Goal: Task Accomplishment & Management: Use online tool/utility

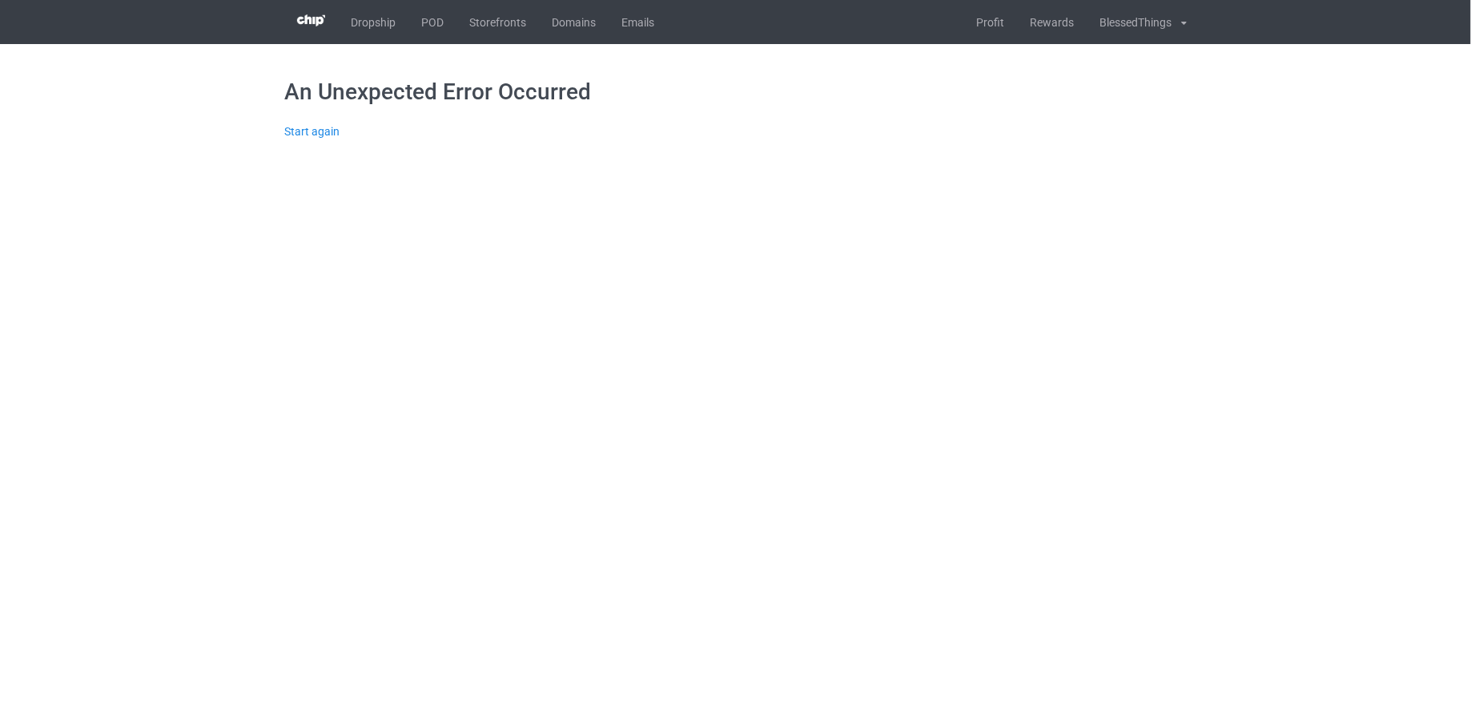
click at [311, 141] on div "An Unexpected Error Occurred Start again" at bounding box center [735, 108] width 903 height 129
click at [311, 139] on div "An Unexpected Error Occurred Start again" at bounding box center [735, 108] width 903 height 129
click at [308, 132] on link "Start again" at bounding box center [311, 131] width 55 height 13
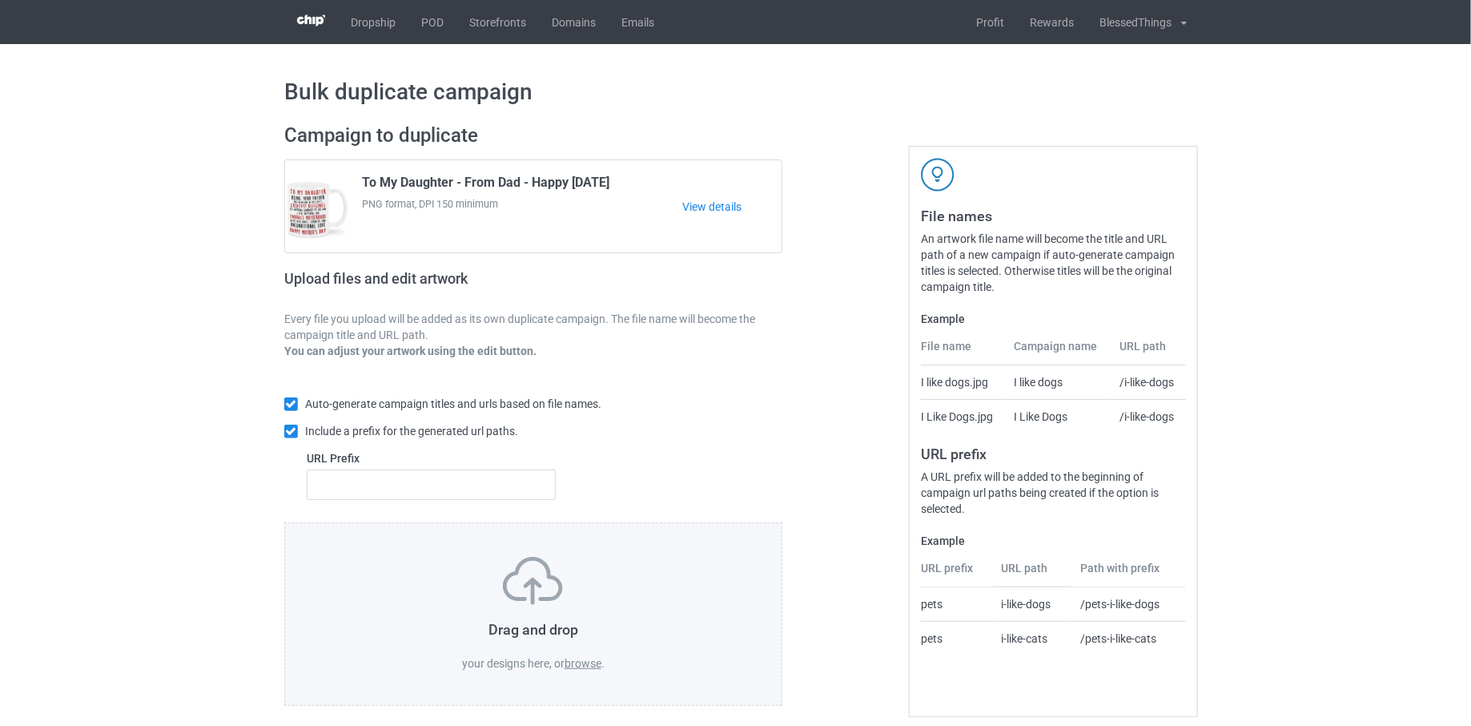
click at [590, 664] on label "browse" at bounding box center [583, 663] width 37 height 13
click at [0, 0] on input "browse" at bounding box center [0, 0] width 0 height 0
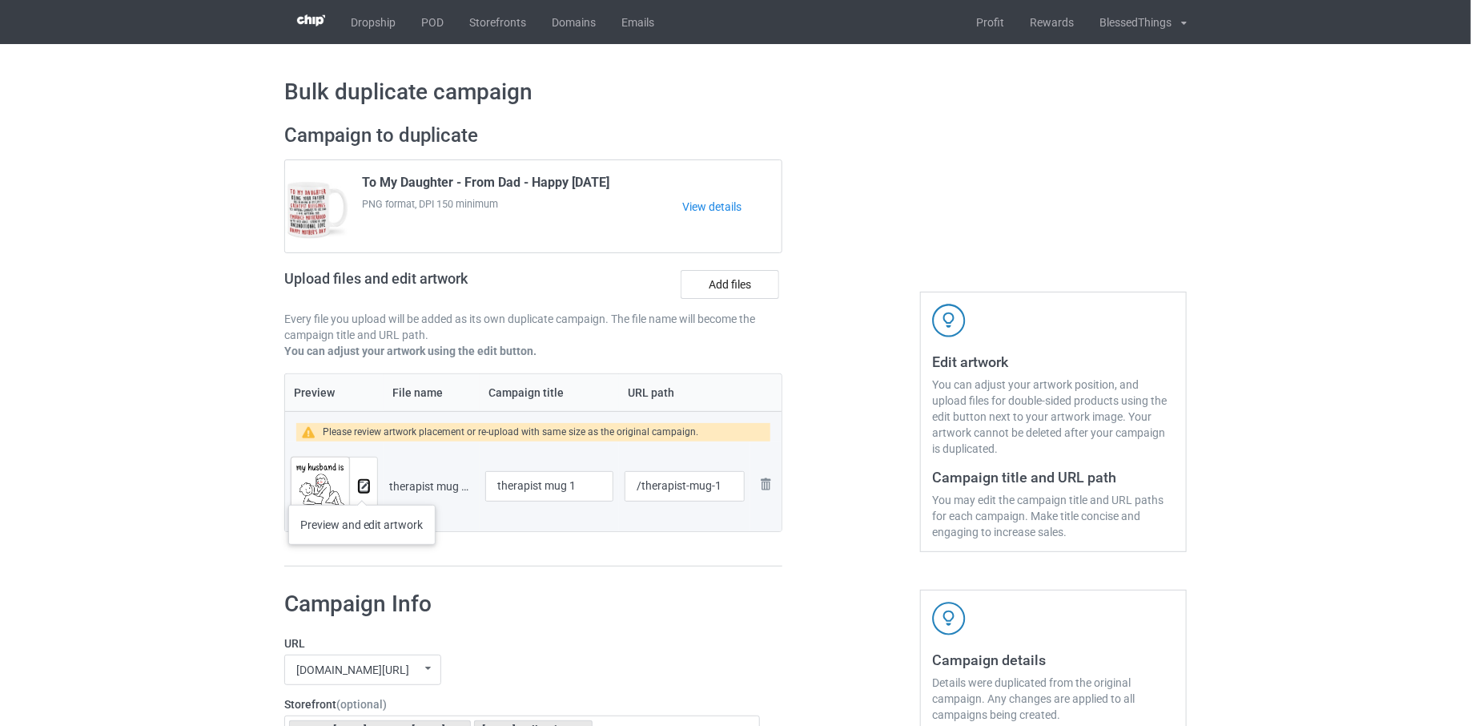
click at [361, 489] on img at bounding box center [364, 486] width 10 height 10
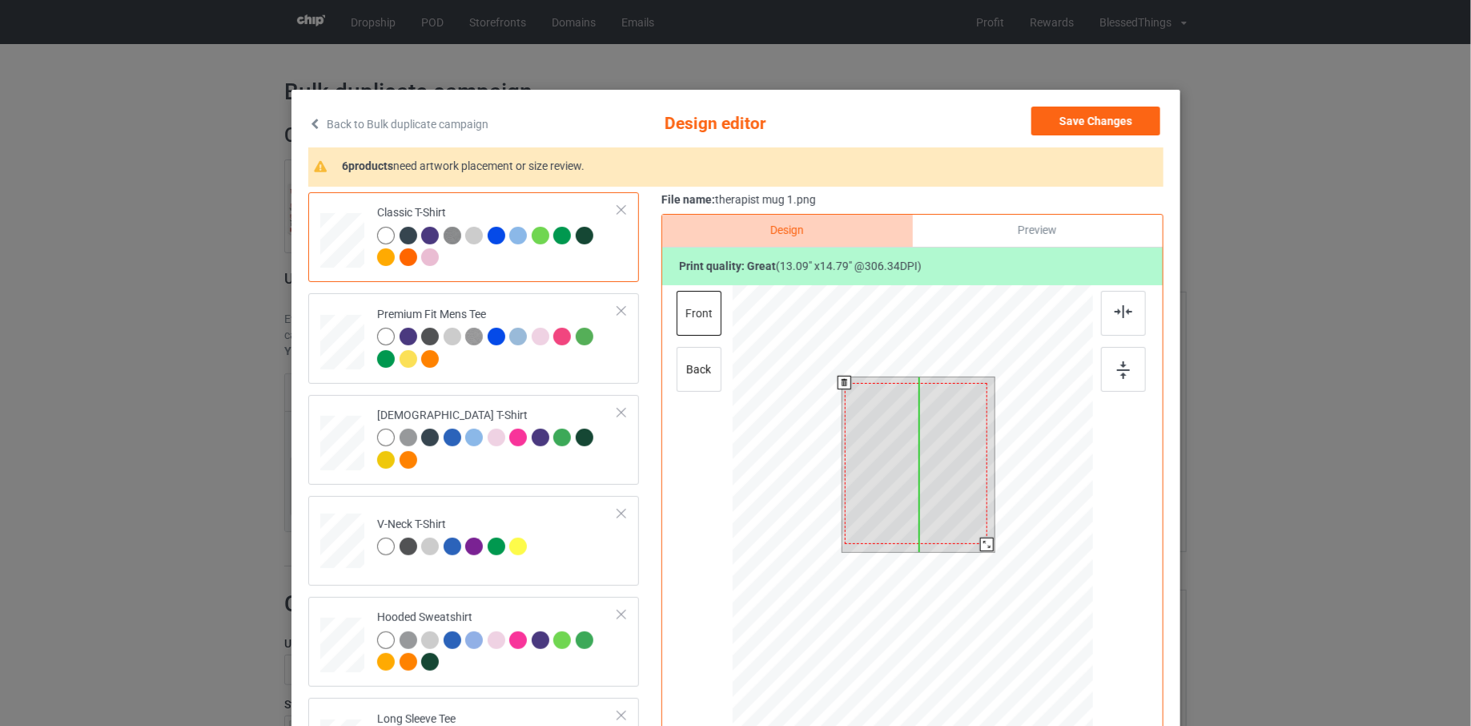
click at [940, 477] on div at bounding box center [915, 463] width 143 height 161
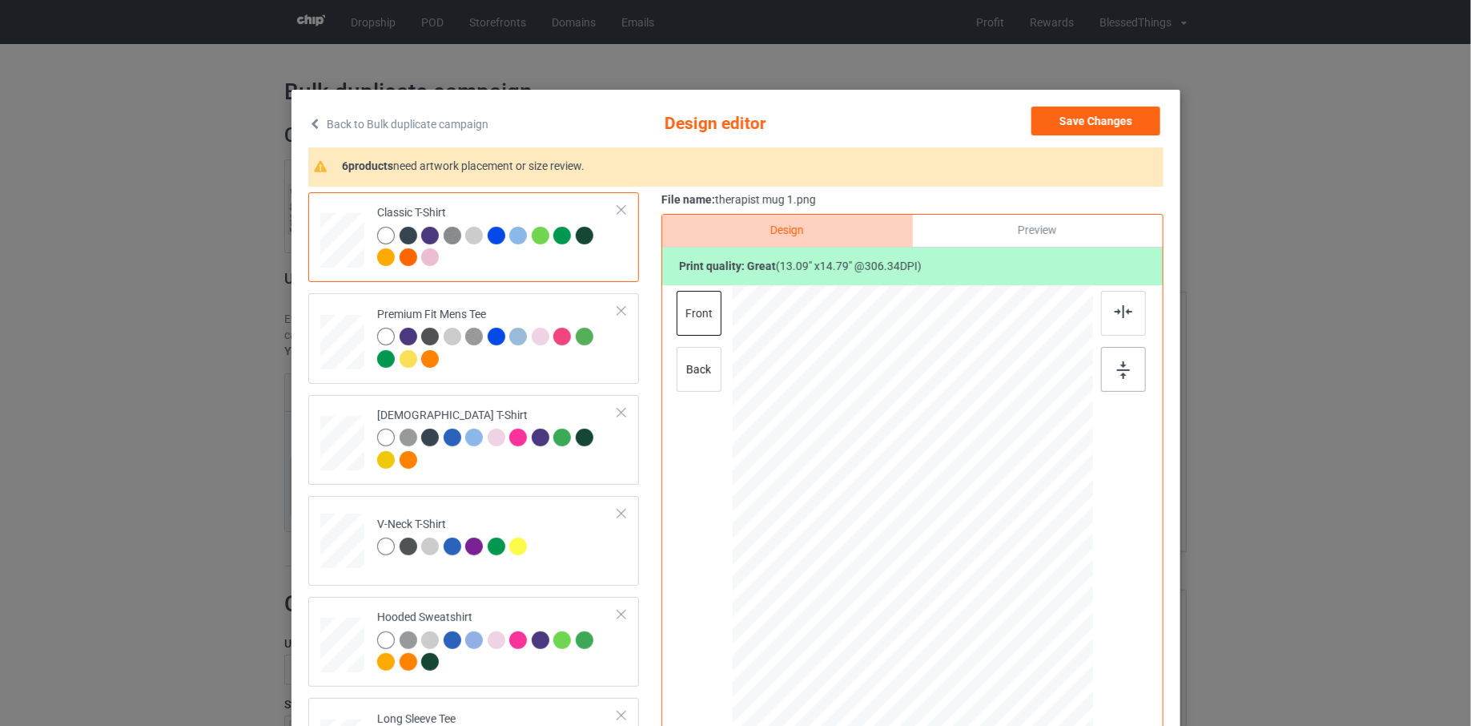
click at [1123, 363] on img at bounding box center [1123, 370] width 13 height 18
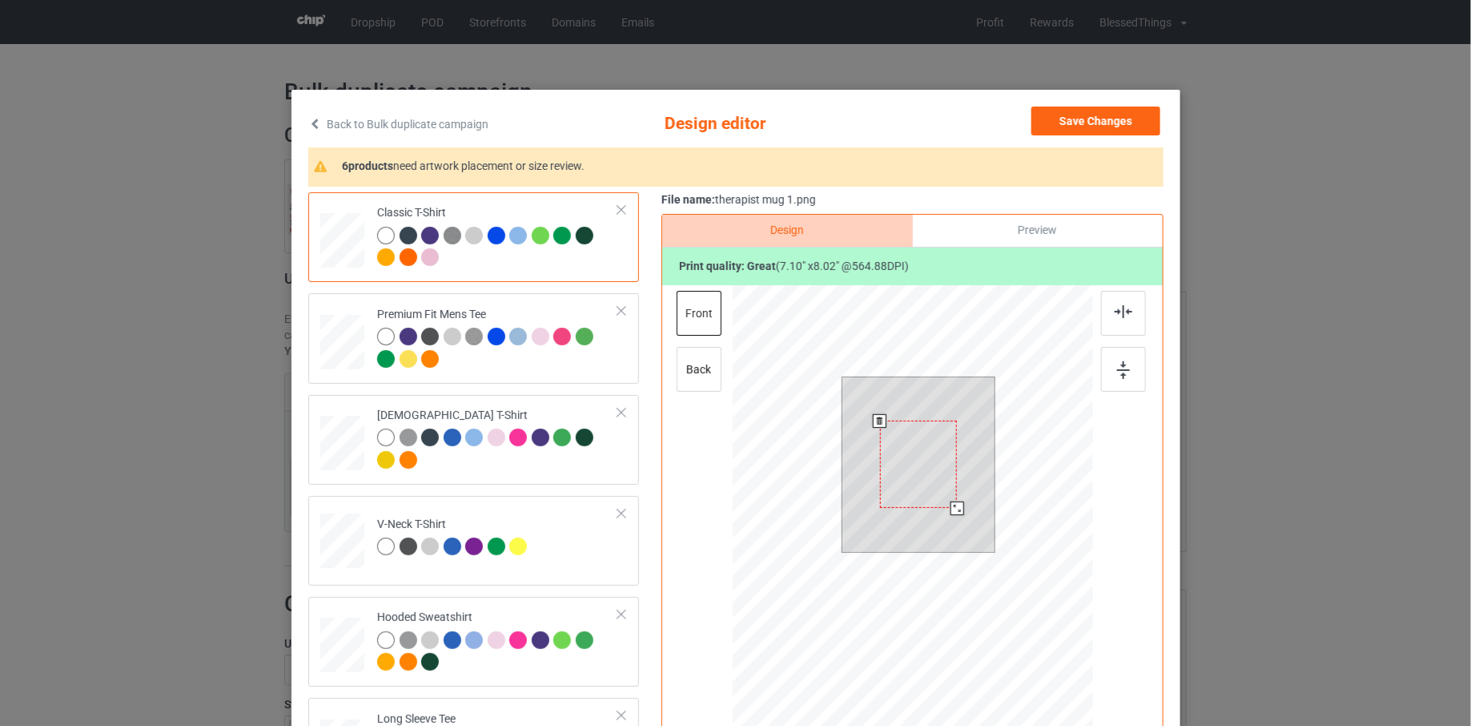
drag, startPoint x: 985, startPoint y: 548, endPoint x: 947, endPoint y: 514, distance: 50.5
click at [947, 514] on div at bounding box center [918, 464] width 153 height 175
drag, startPoint x: 913, startPoint y: 462, endPoint x: 960, endPoint y: 416, distance: 66.3
click at [960, 415] on div at bounding box center [955, 420] width 78 height 87
drag, startPoint x: 994, startPoint y: 461, endPoint x: 984, endPoint y: 451, distance: 14.2
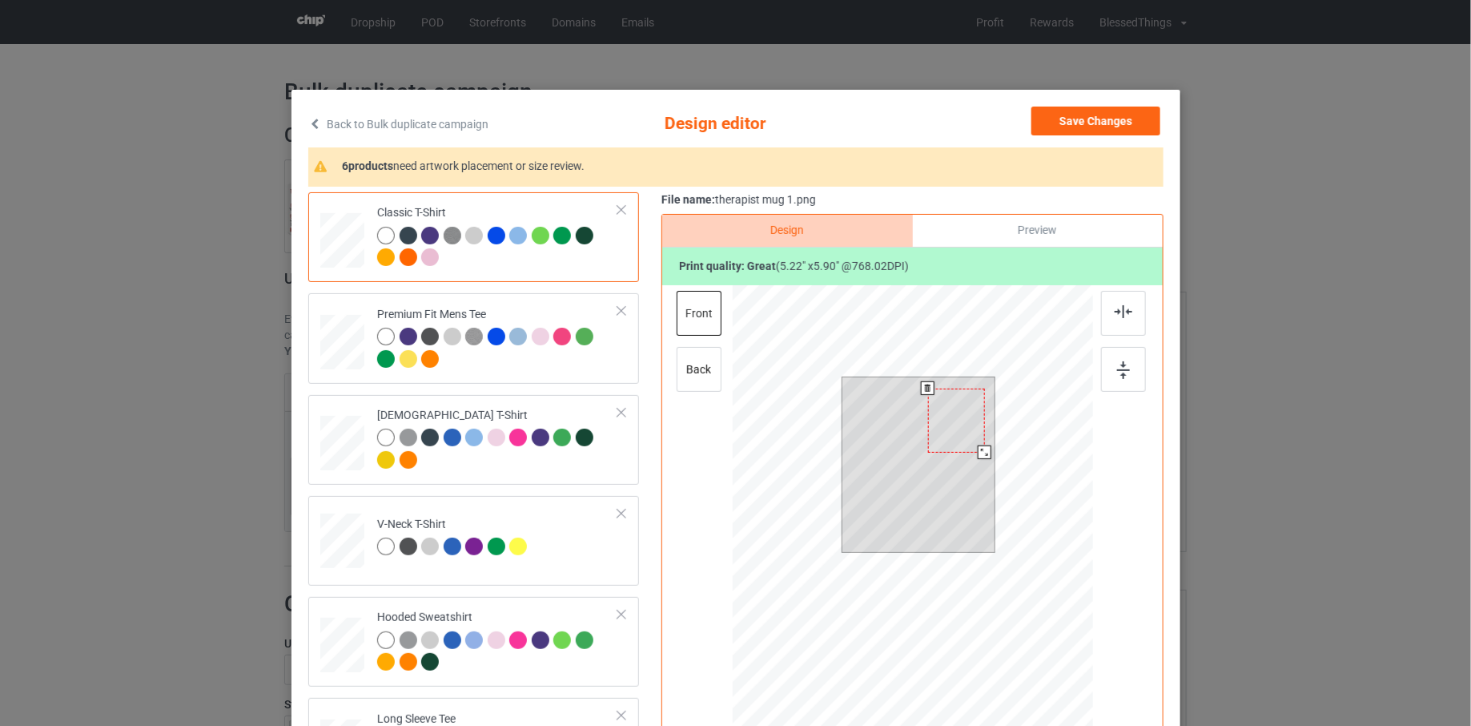
click at [984, 451] on div at bounding box center [985, 452] width 14 height 14
click at [957, 485] on div at bounding box center [918, 464] width 153 height 175
drag, startPoint x: 983, startPoint y: 453, endPoint x: 976, endPoint y: 445, distance: 10.8
click at [976, 445] on div at bounding box center [977, 443] width 14 height 14
click at [1008, 219] on div "Preview" at bounding box center [1037, 231] width 250 height 32
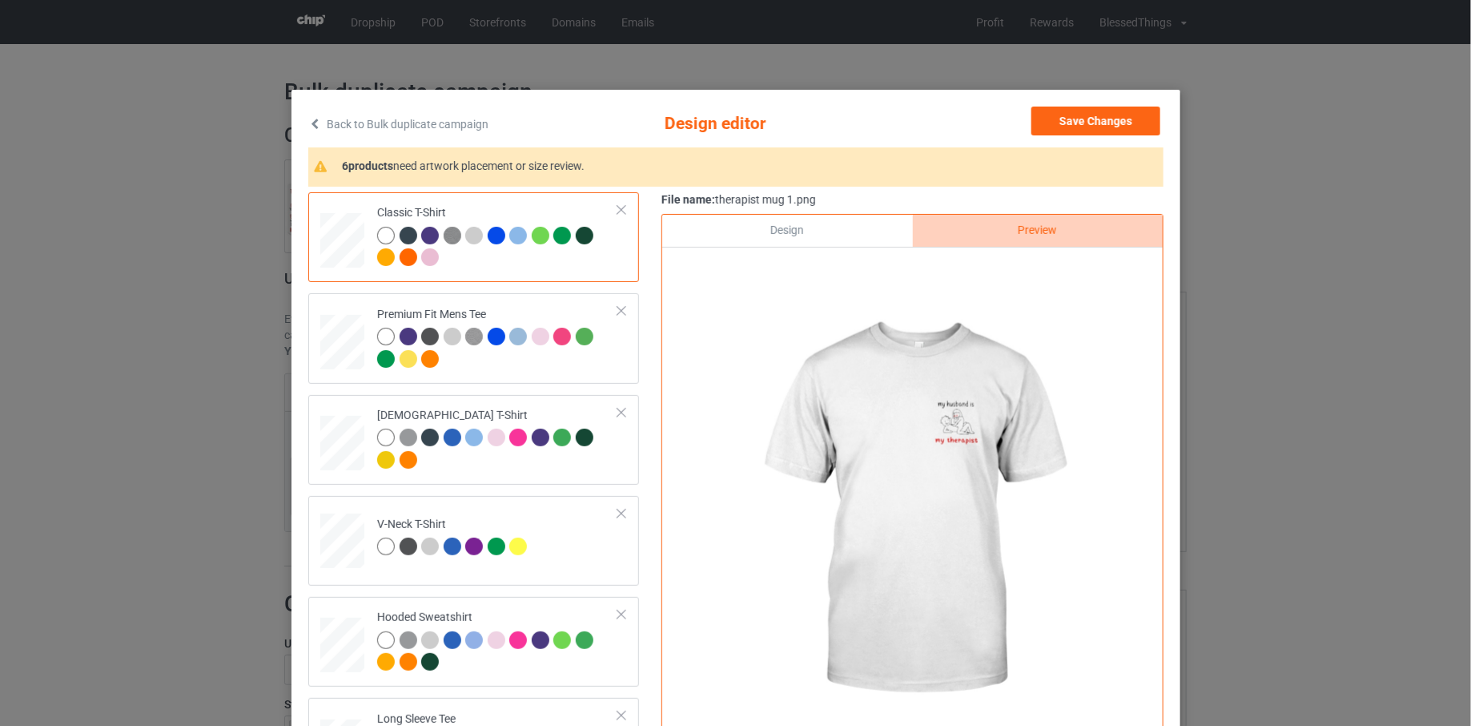
click at [806, 235] on div "Design" at bounding box center [787, 231] width 250 height 32
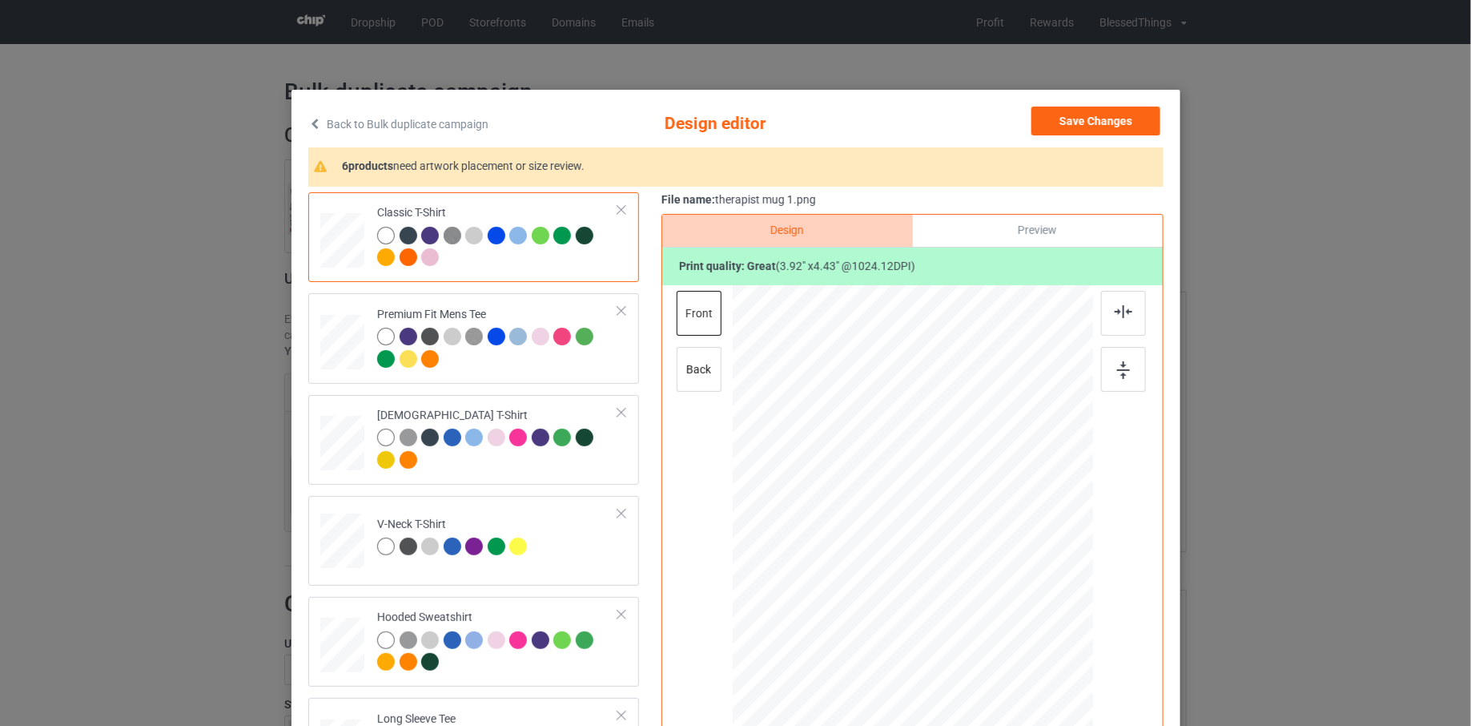
click at [1026, 239] on div "Preview" at bounding box center [1037, 231] width 250 height 32
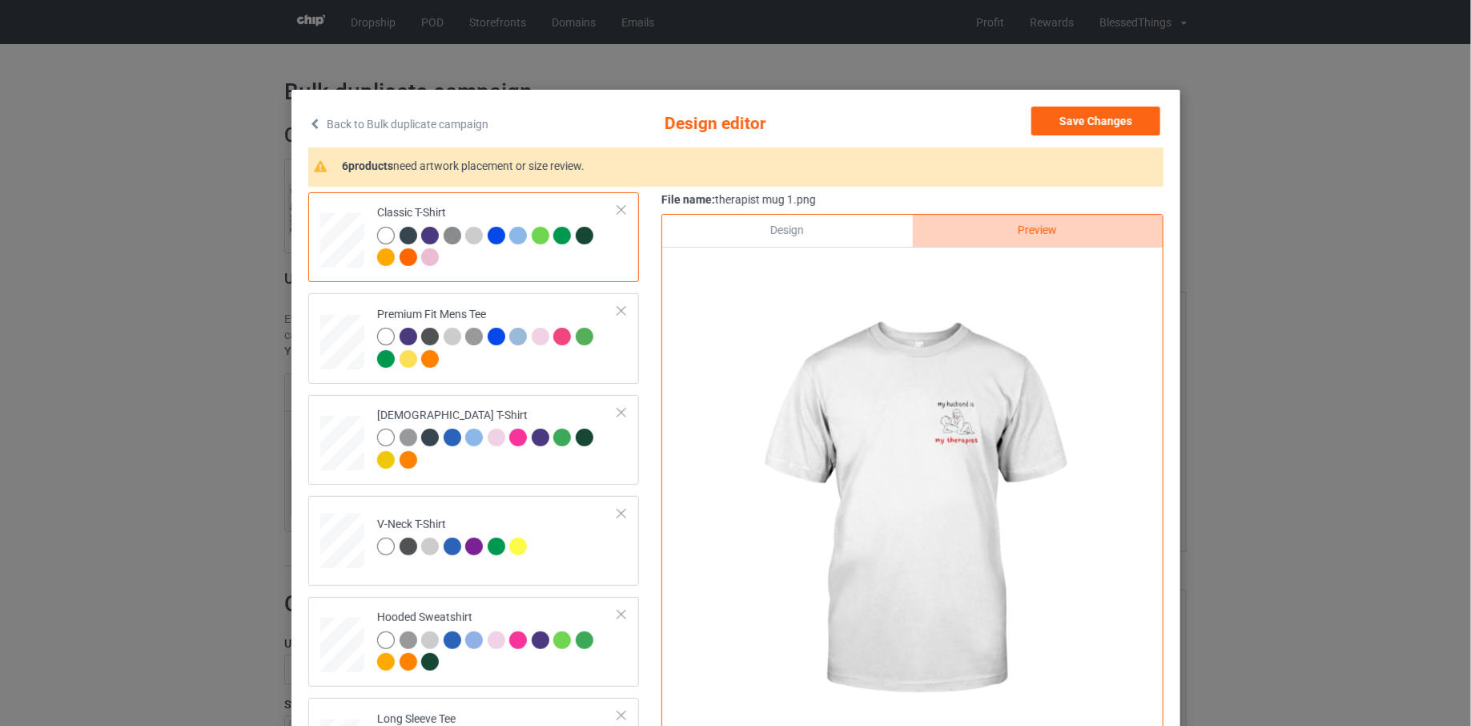
click at [784, 235] on div "Design" at bounding box center [787, 231] width 250 height 32
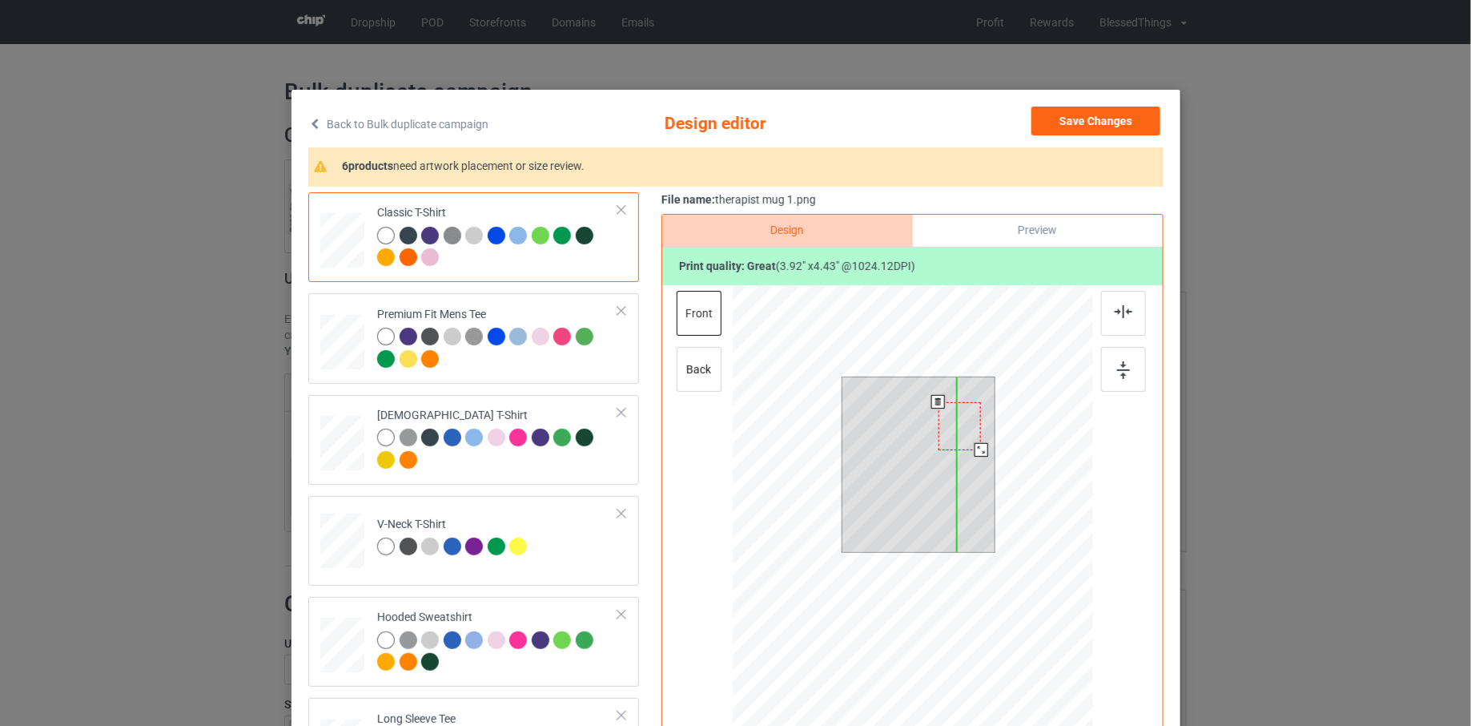
click at [965, 425] on div at bounding box center [959, 426] width 42 height 48
click at [965, 424] on div at bounding box center [956, 425] width 42 height 48
click at [960, 457] on div at bounding box center [918, 464] width 153 height 175
click at [967, 415] on div at bounding box center [956, 423] width 42 height 48
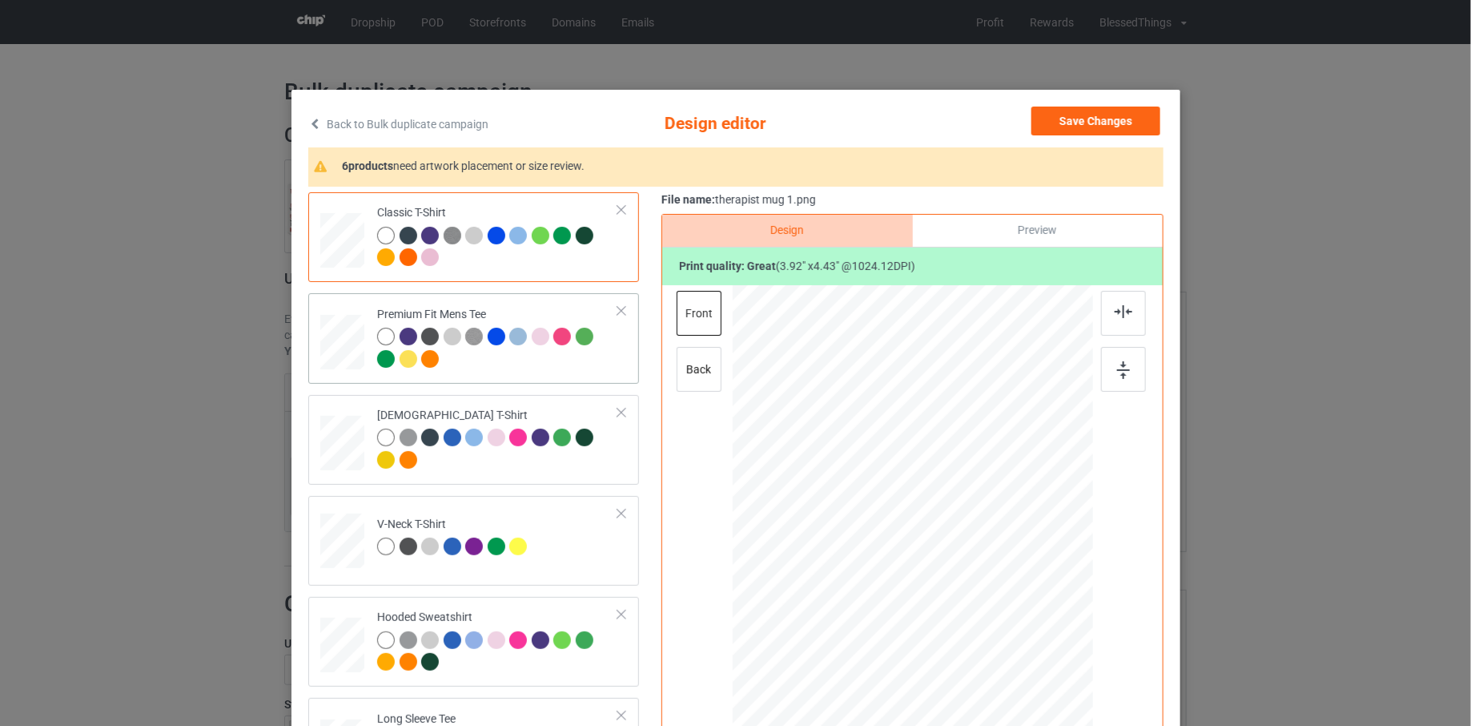
click at [542, 372] on td "Premium Fit Mens Tee" at bounding box center [497, 338] width 259 height 77
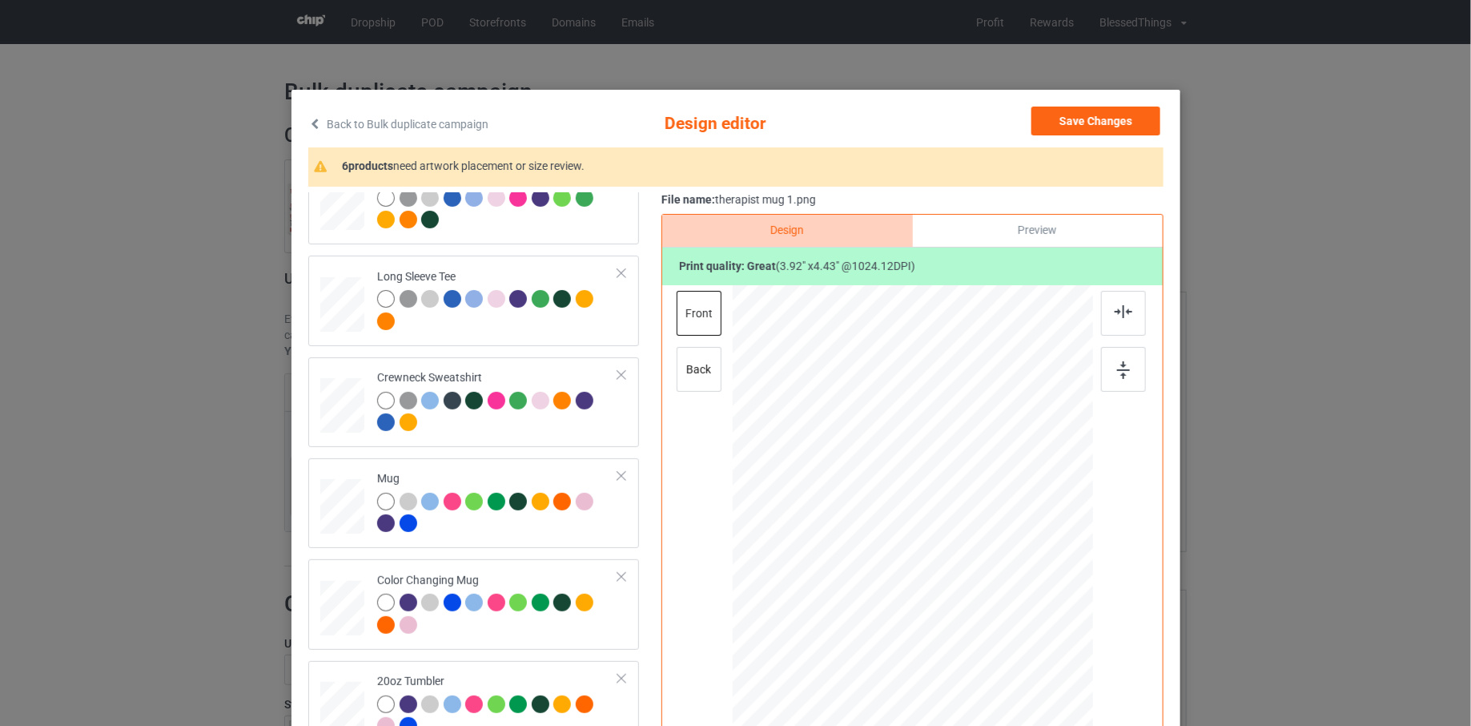
scroll to position [477, 0]
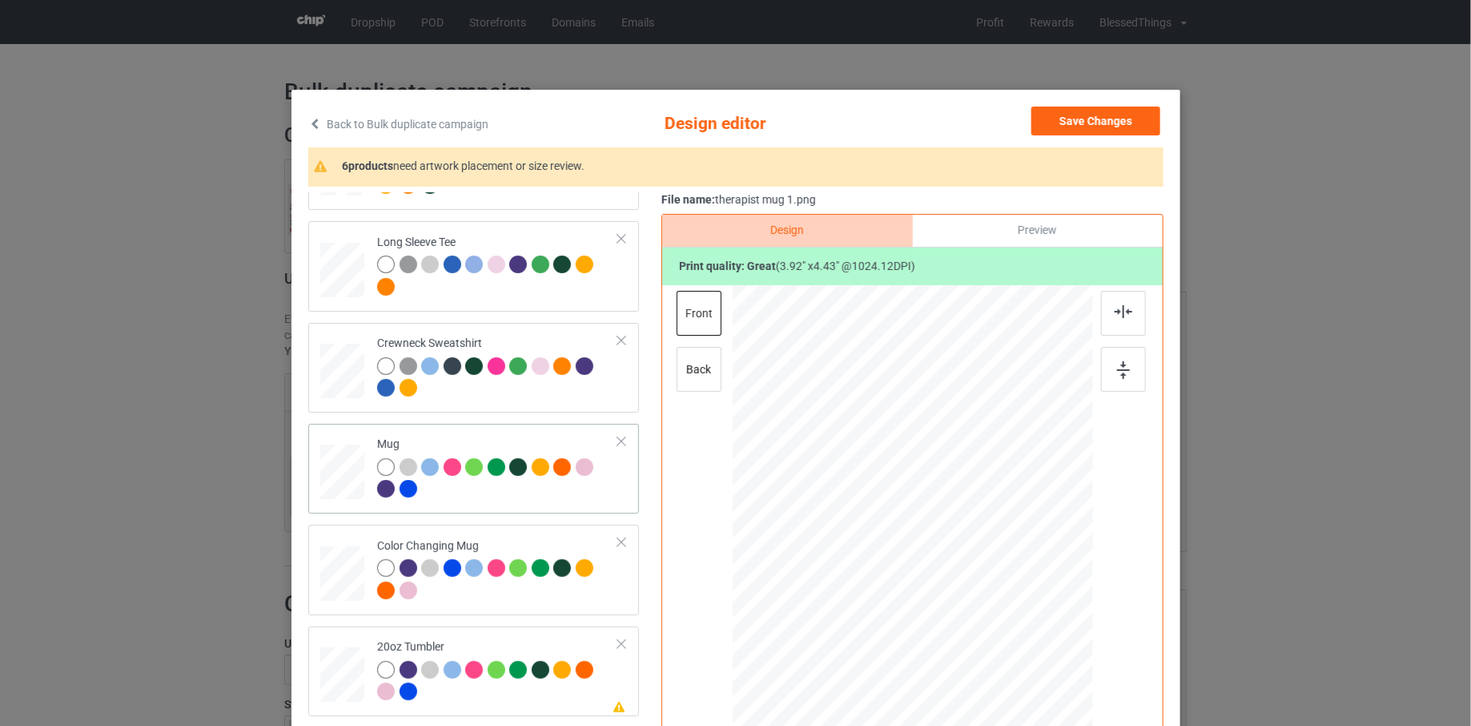
click at [472, 430] on td "Mug" at bounding box center [497, 468] width 259 height 77
click at [917, 479] on div at bounding box center [912, 510] width 315 height 356
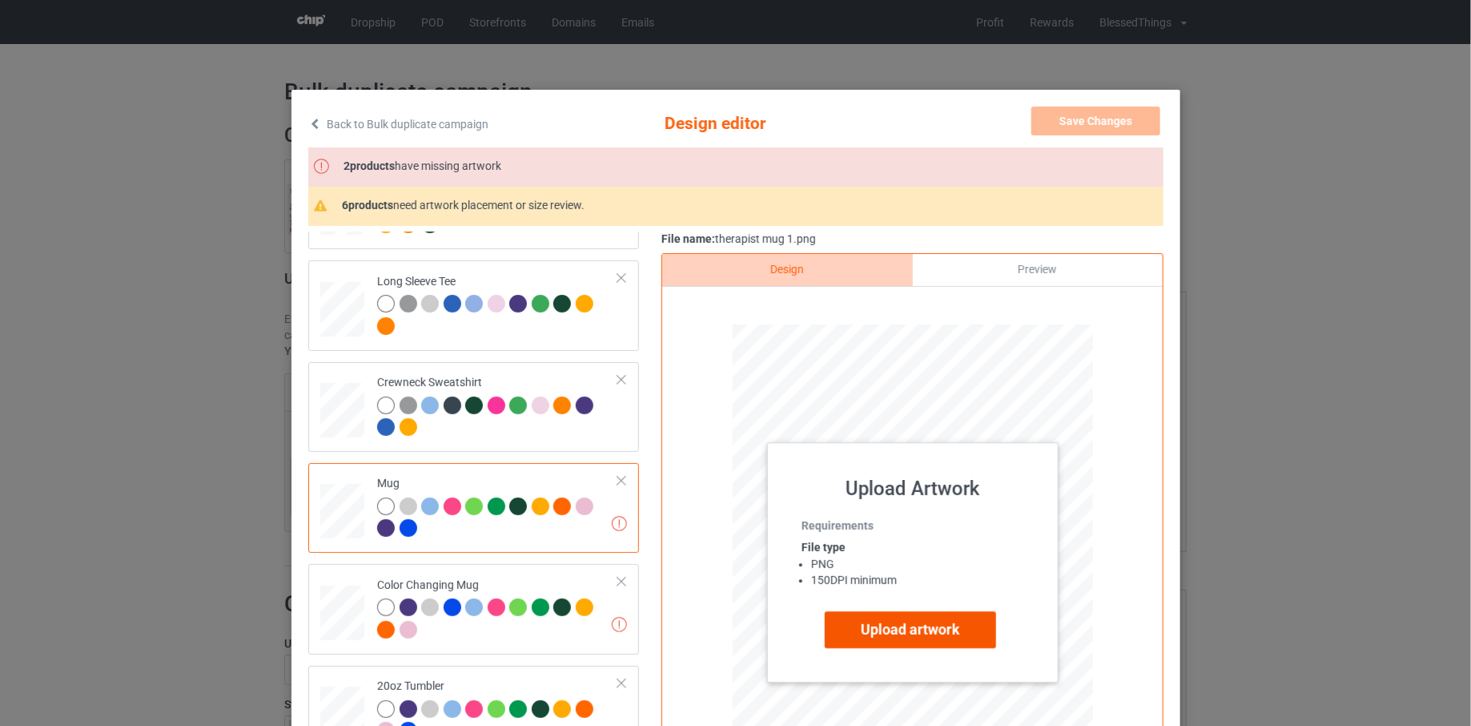
click at [882, 619] on label "Upload artwork" at bounding box center [910, 629] width 171 height 37
click at [0, 0] on input "Upload artwork" at bounding box center [0, 0] width 0 height 0
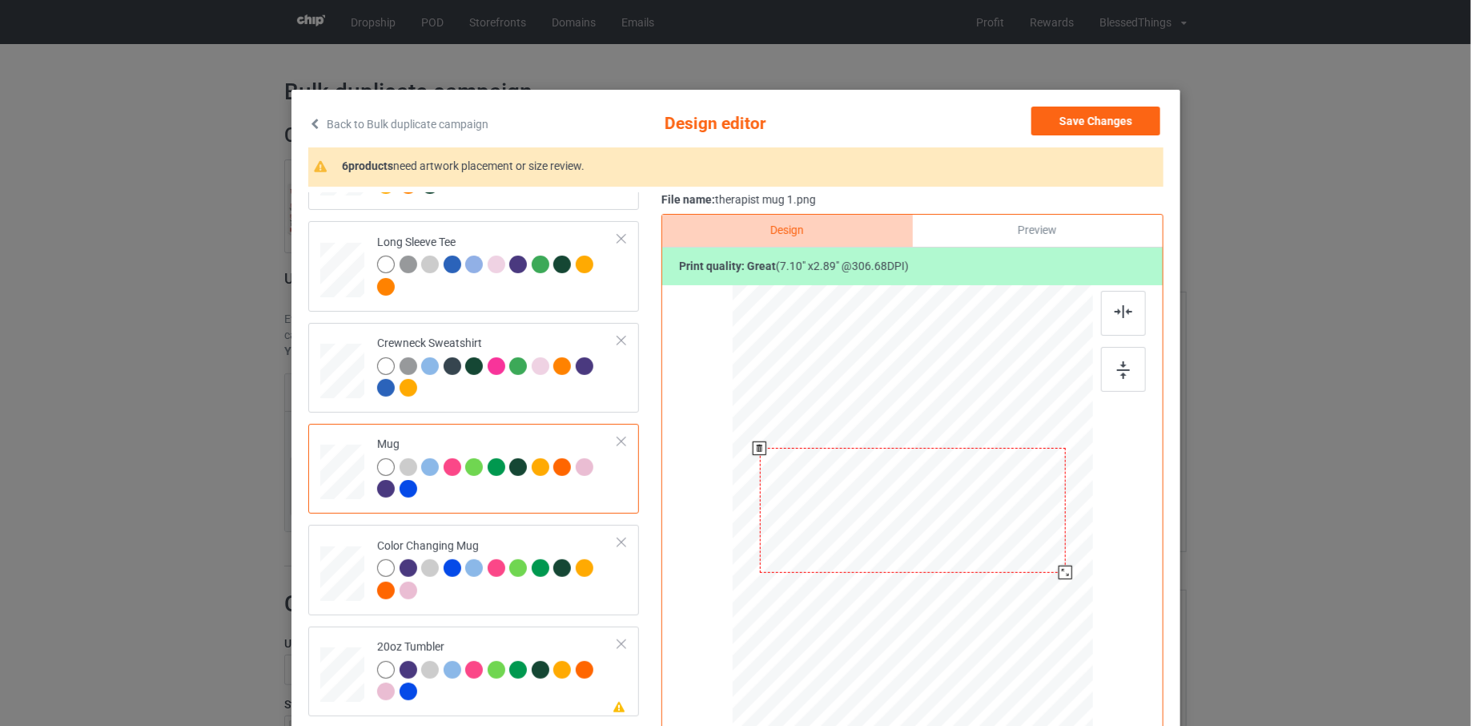
drag, startPoint x: 1020, startPoint y: 553, endPoint x: 1061, endPoint y: 577, distance: 47.8
click at [1061, 577] on div at bounding box center [912, 510] width 360 height 150
click at [1018, 225] on div "Preview" at bounding box center [1037, 231] width 250 height 32
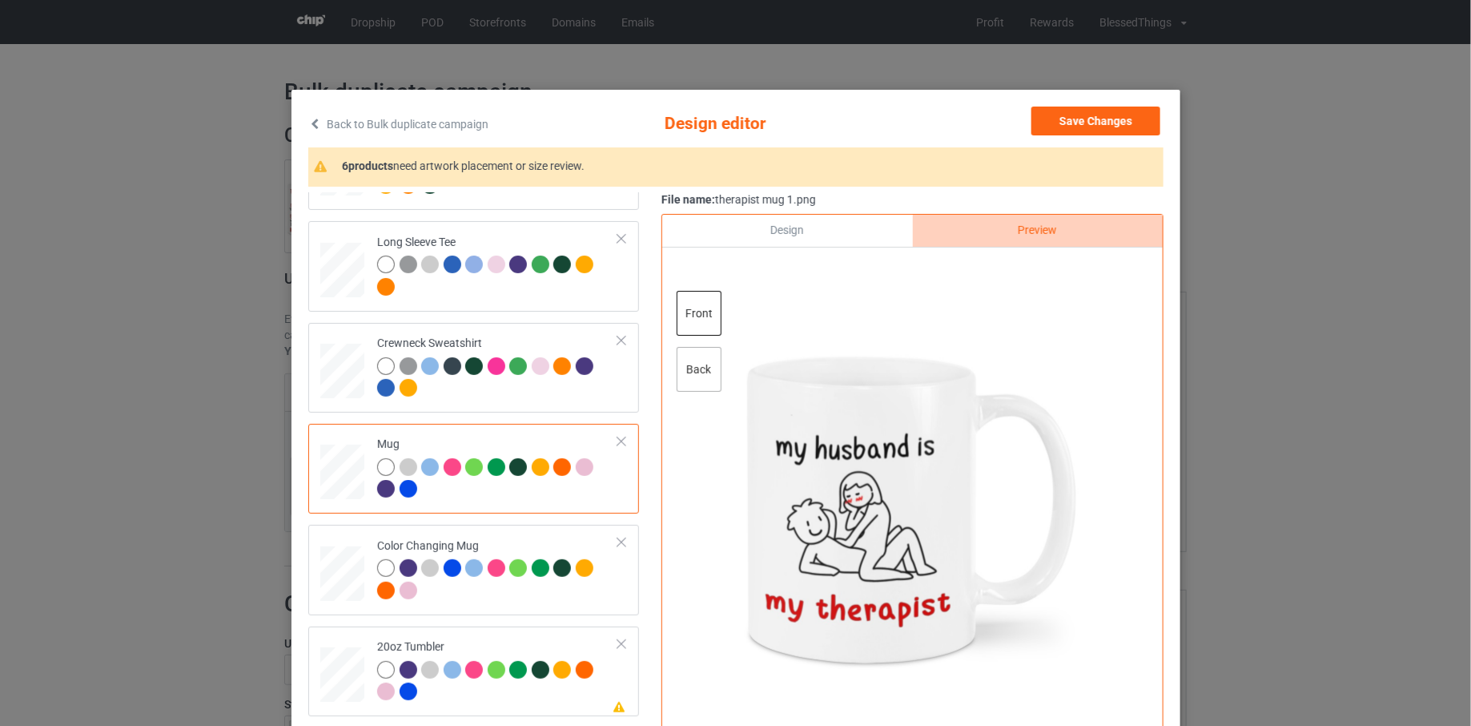
click at [710, 373] on div "back" at bounding box center [698, 369] width 45 height 45
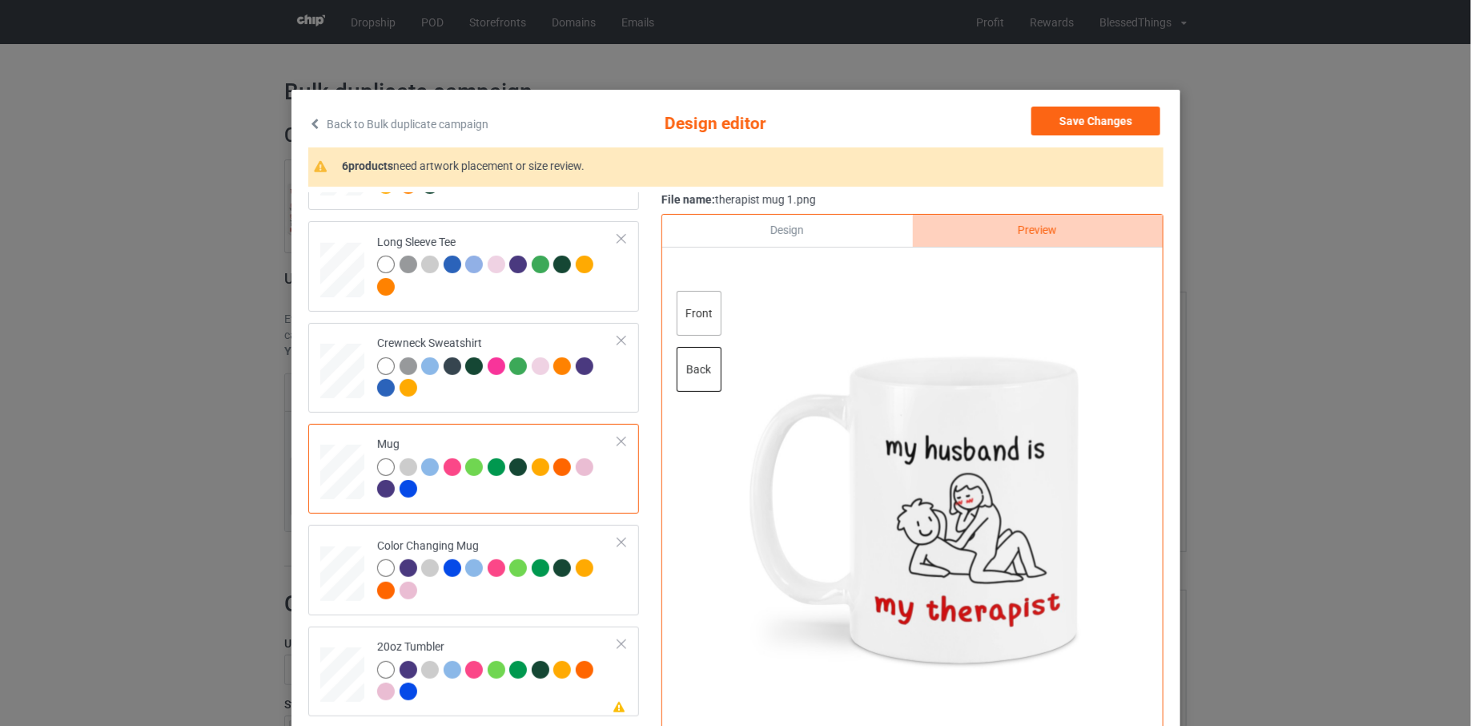
click at [695, 292] on div "front" at bounding box center [698, 313] width 45 height 45
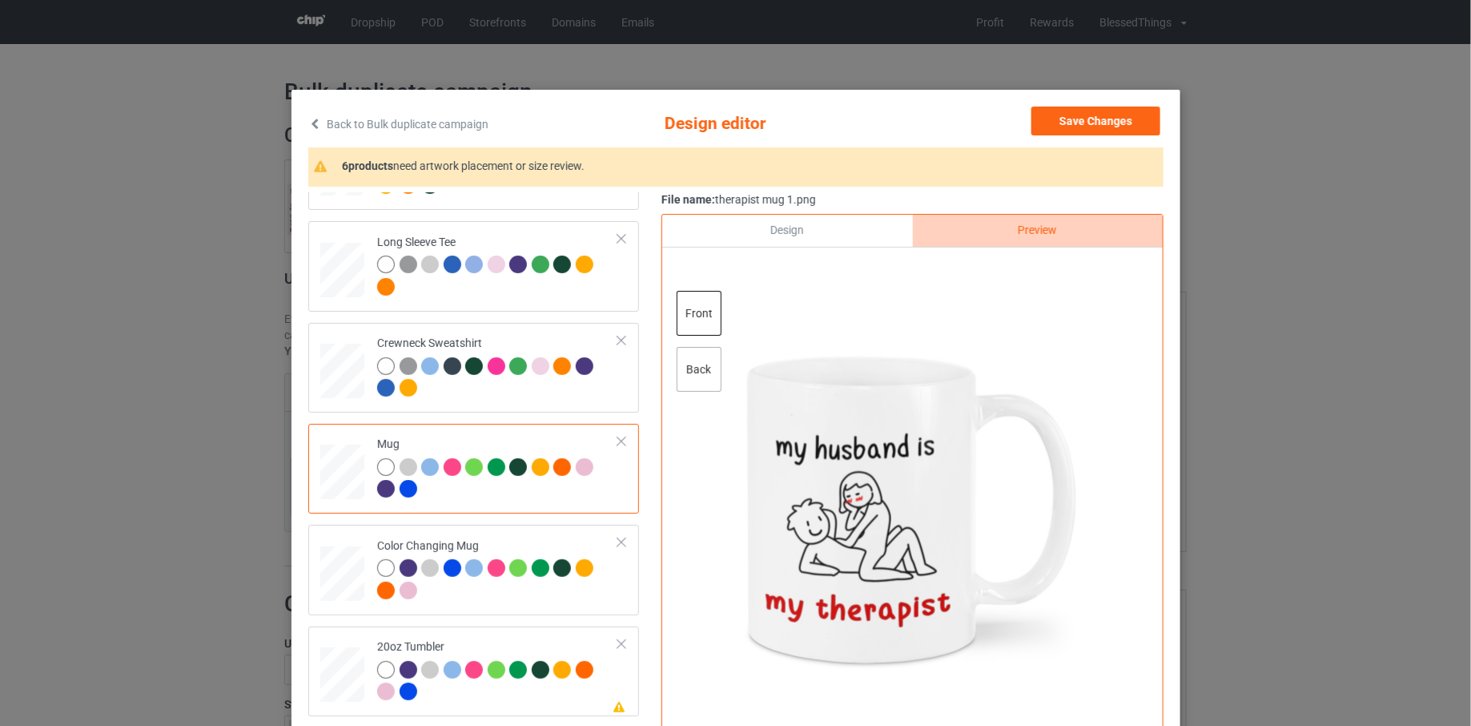
click at [712, 365] on div "back" at bounding box center [698, 369] width 45 height 45
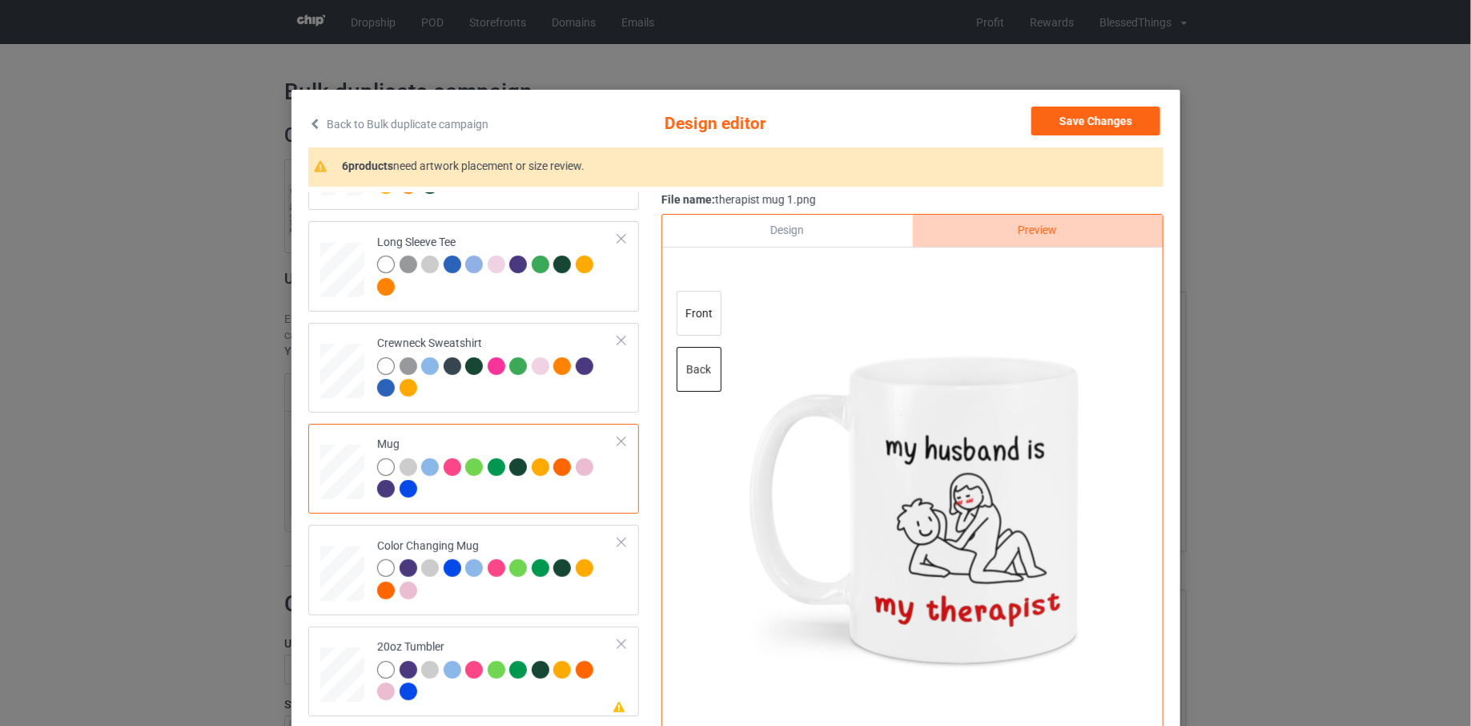
click at [795, 231] on div "Design" at bounding box center [787, 231] width 250 height 32
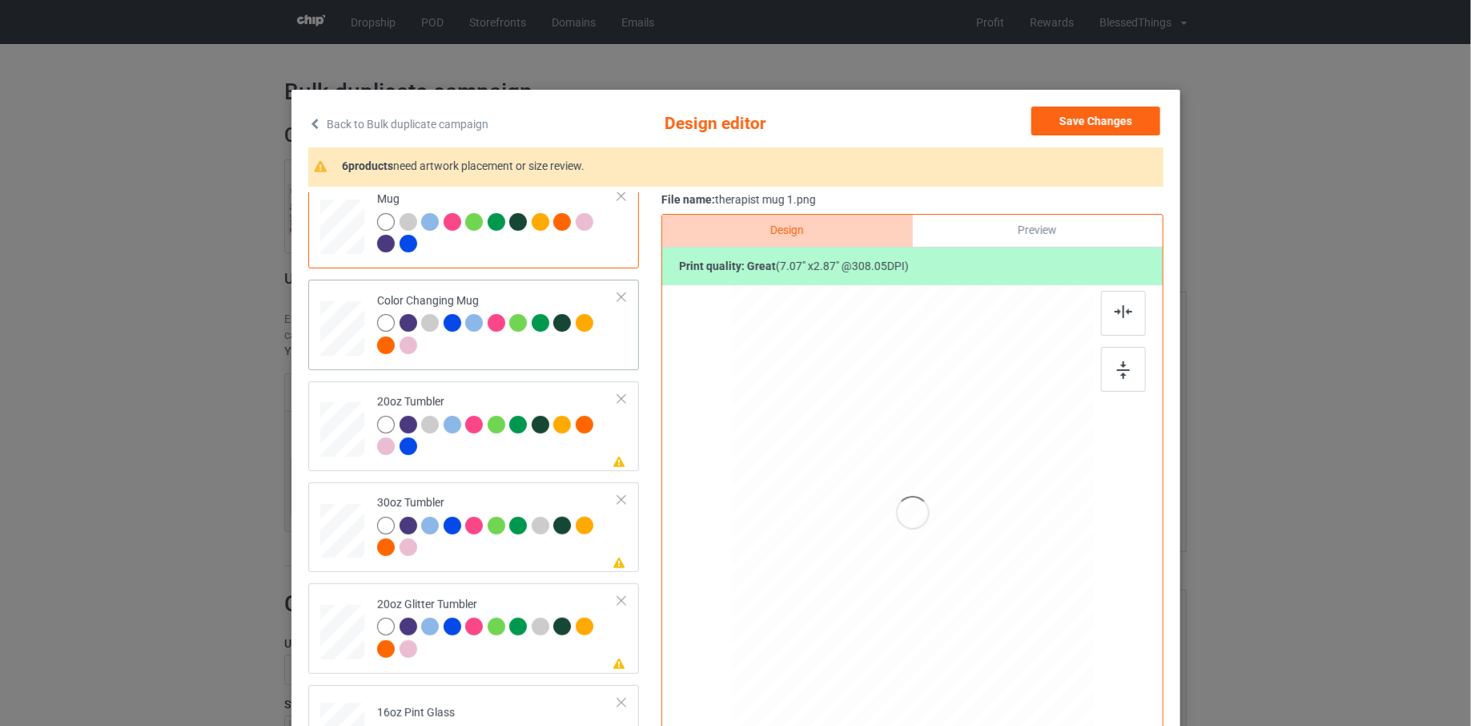
scroll to position [729, 0]
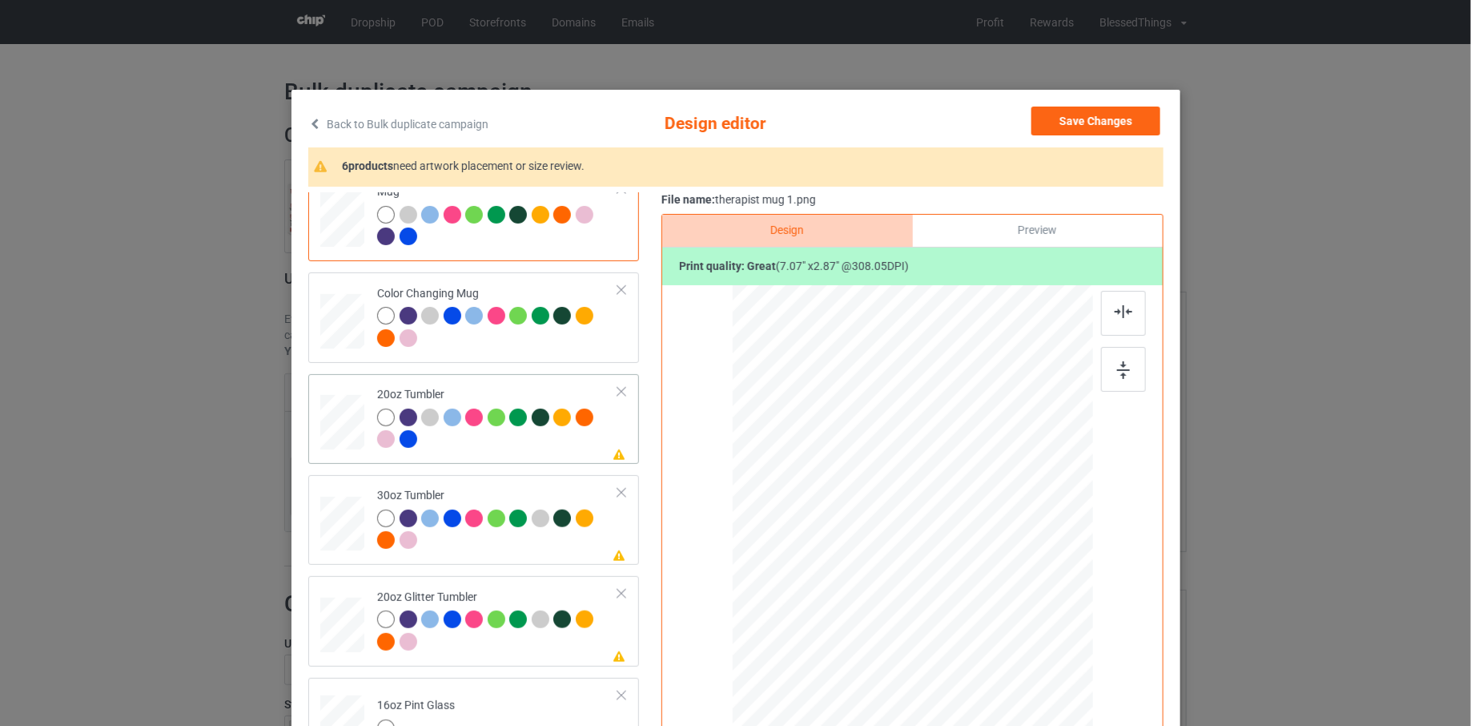
click at [508, 456] on div "Please review artwork placement 20oz Tumbler" at bounding box center [473, 419] width 331 height 90
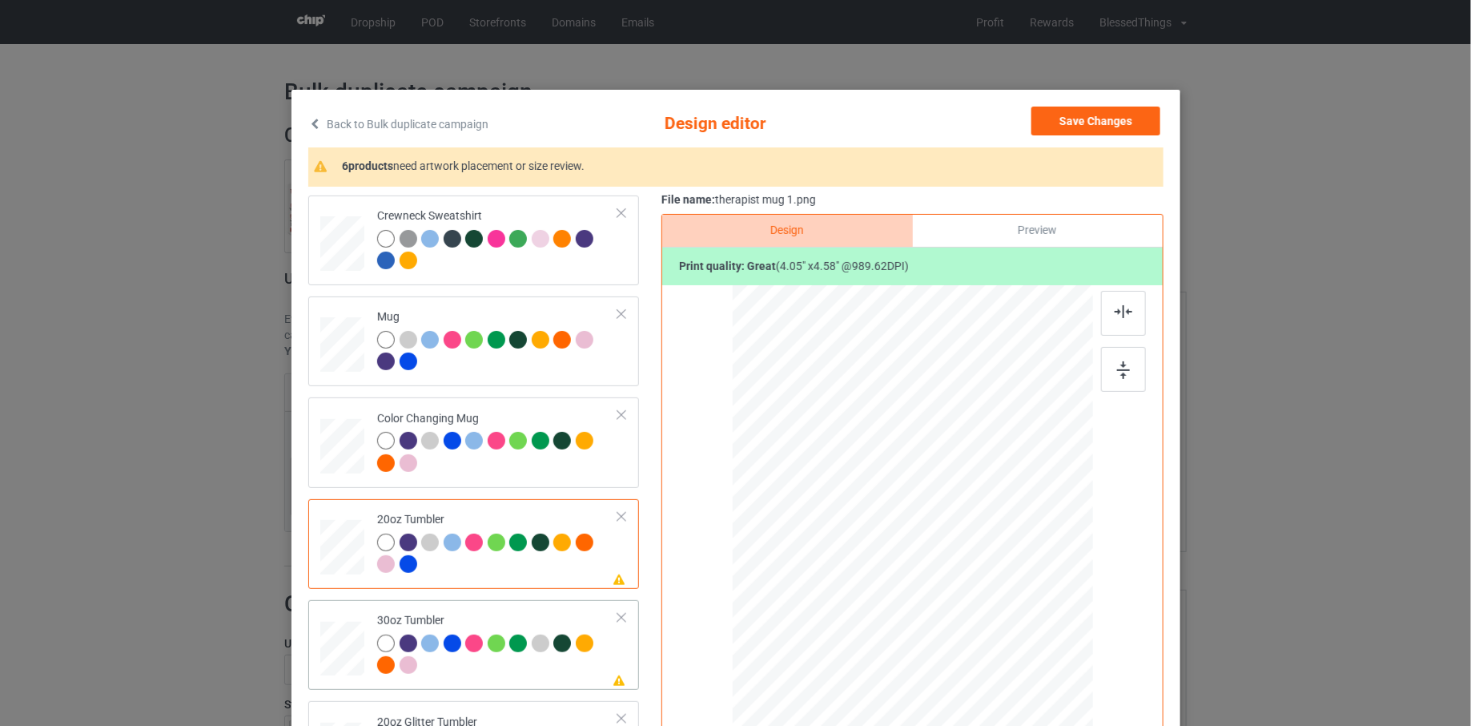
scroll to position [553, 0]
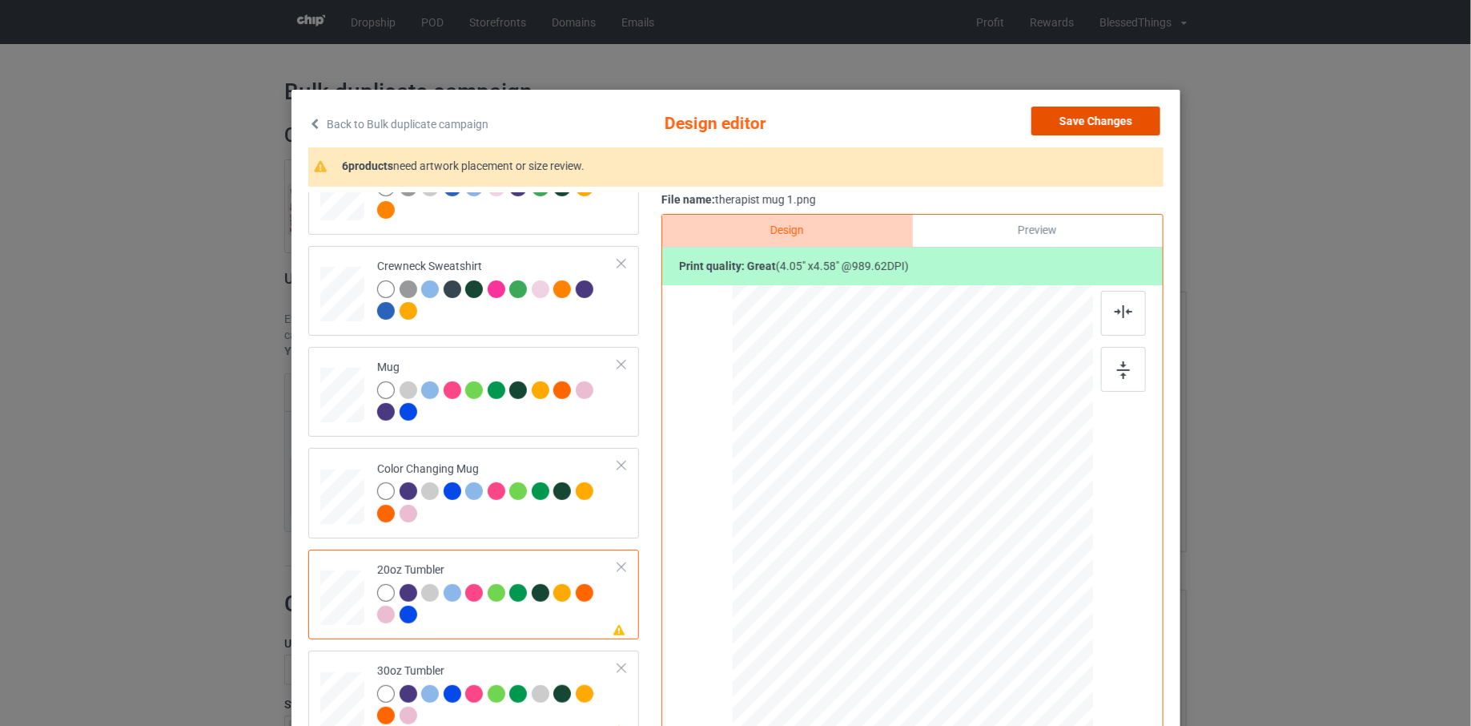
click at [1079, 116] on button "Save Changes" at bounding box center [1095, 121] width 129 height 29
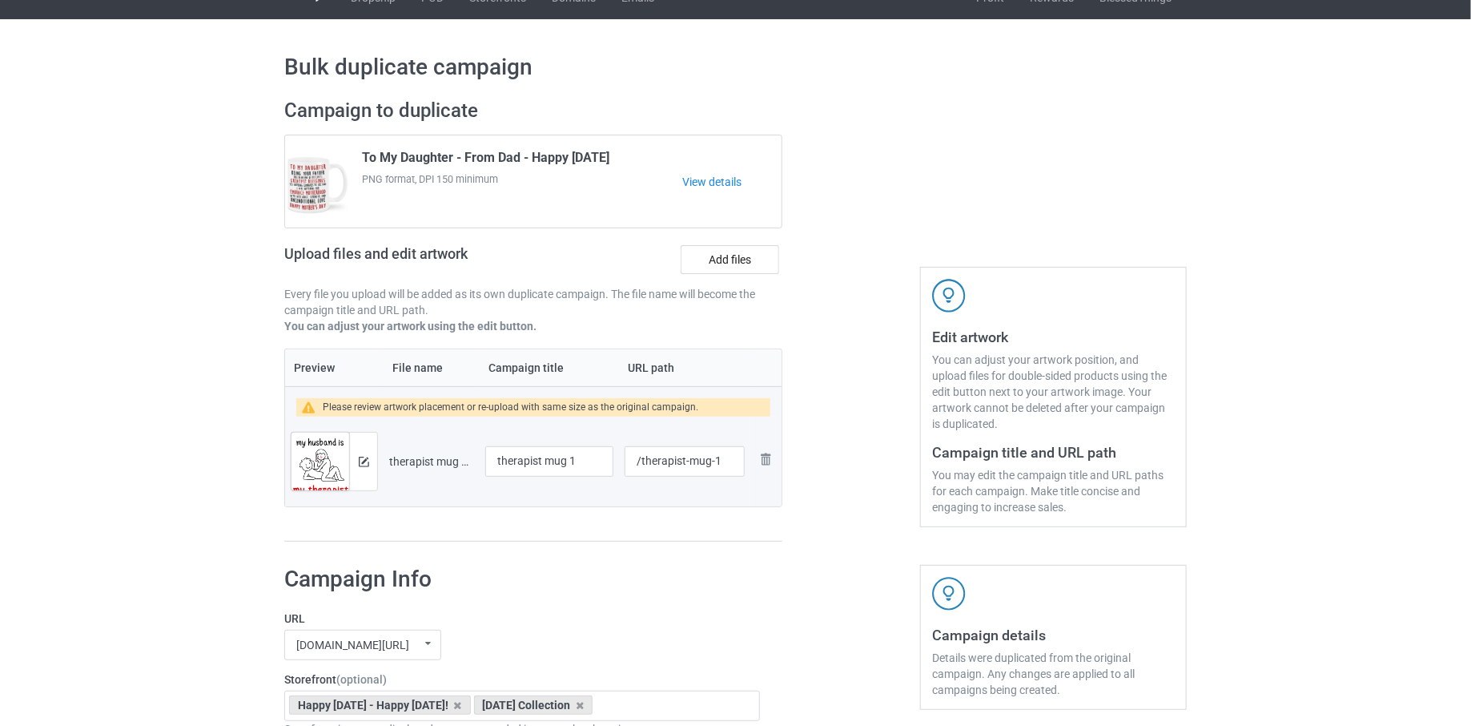
scroll to position [26, 0]
click at [533, 468] on input "therapist mug 1" at bounding box center [549, 460] width 128 height 30
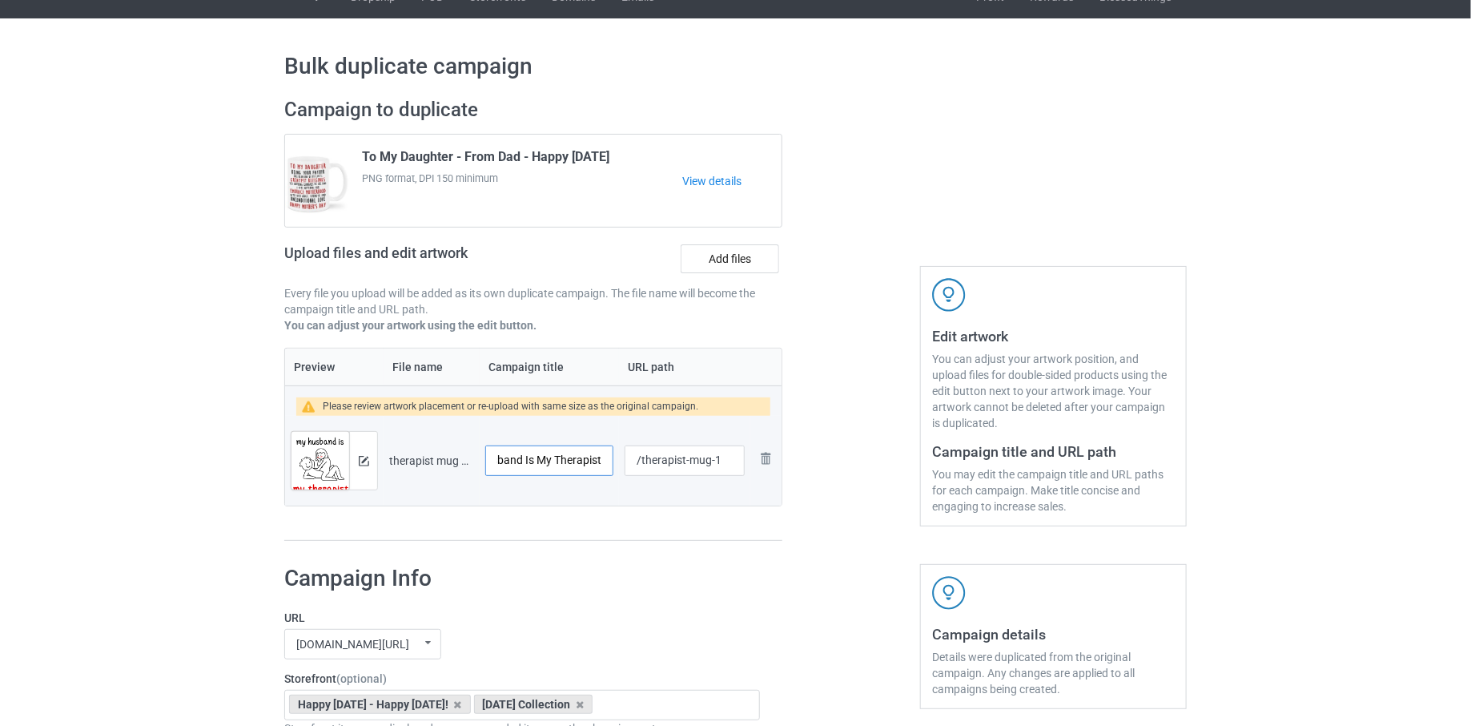
type input "My Husband Is My Therapist"
drag, startPoint x: 640, startPoint y: 457, endPoint x: 819, endPoint y: 472, distance: 180.0
click at [819, 472] on div "Campaign to duplicate To My Daughter - From Dad - Happy [DATE] PNG format, DPI …" at bounding box center [735, 319] width 925 height 466
type input "/husband-therapist"
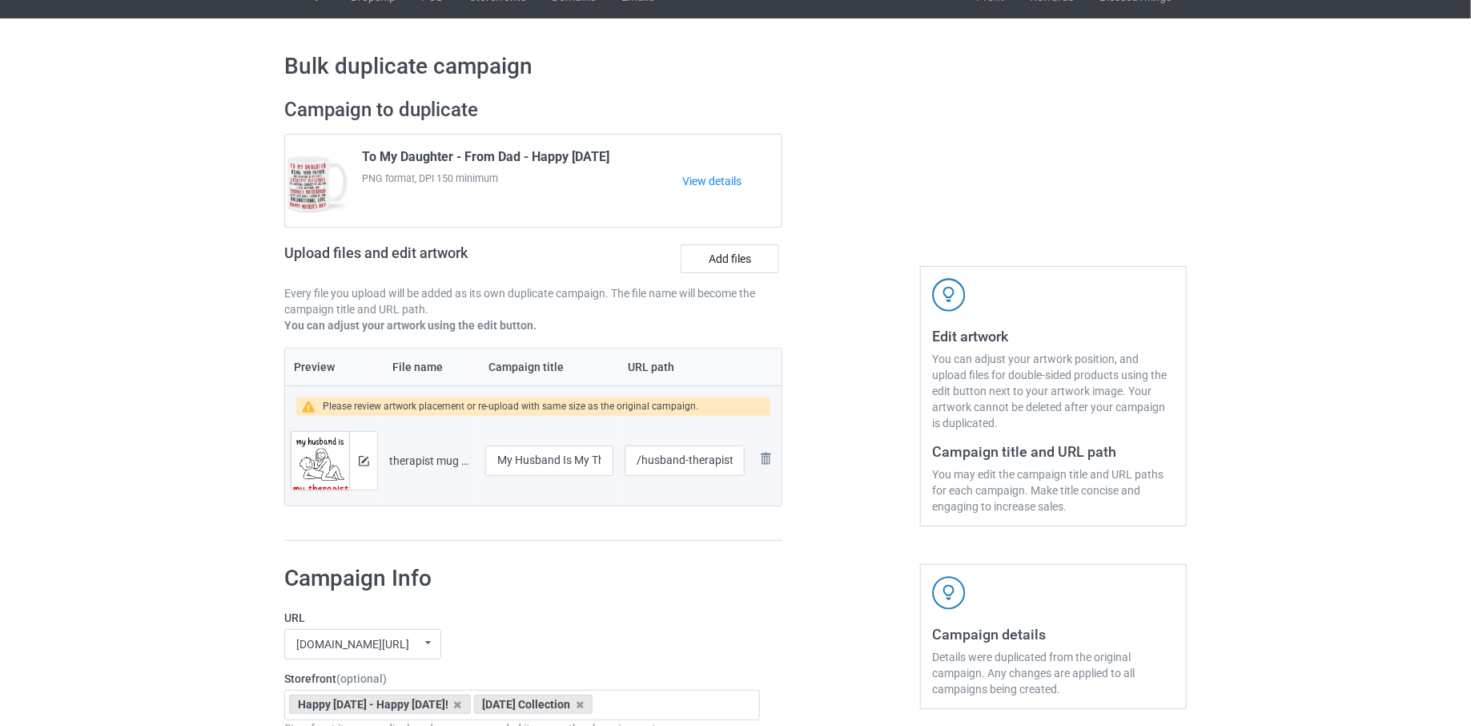
click at [732, 503] on td "/husband-therapist" at bounding box center [684, 461] width 131 height 90
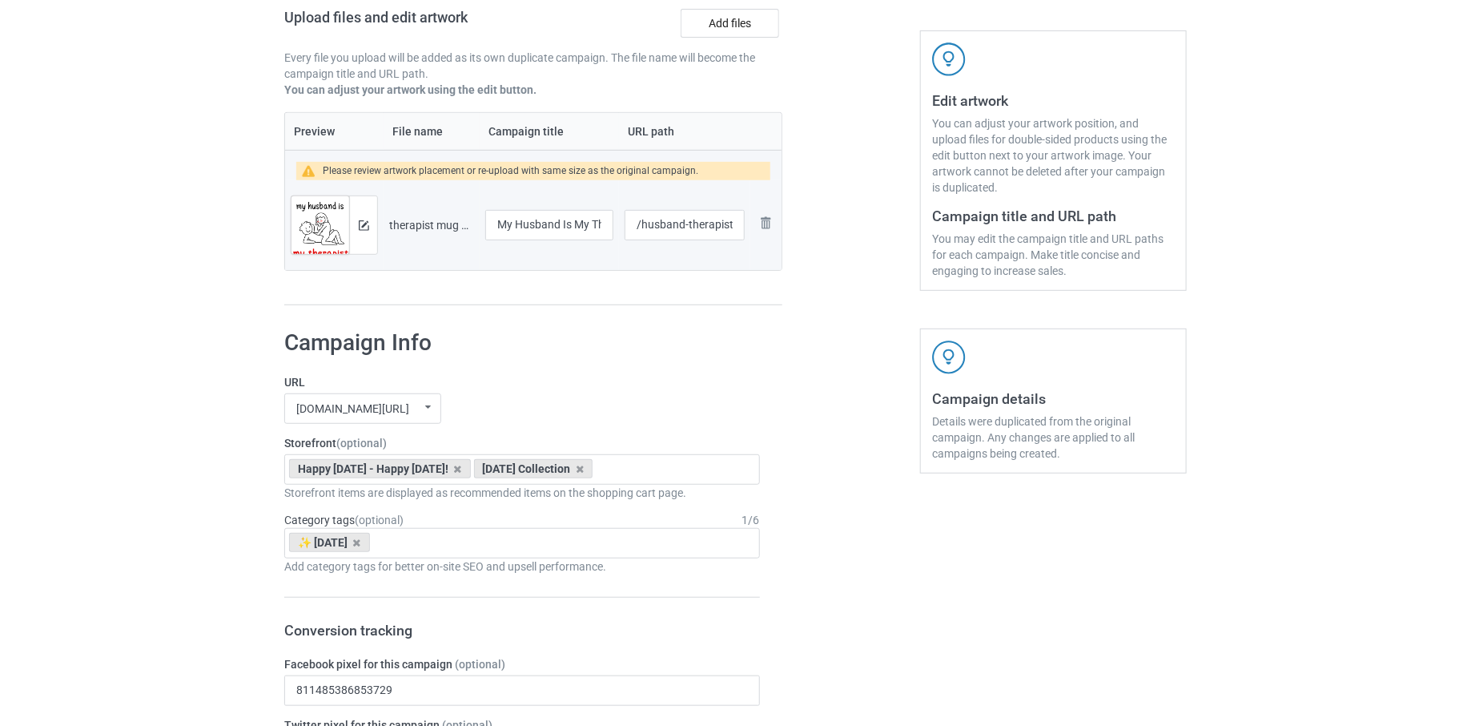
scroll to position [299, 0]
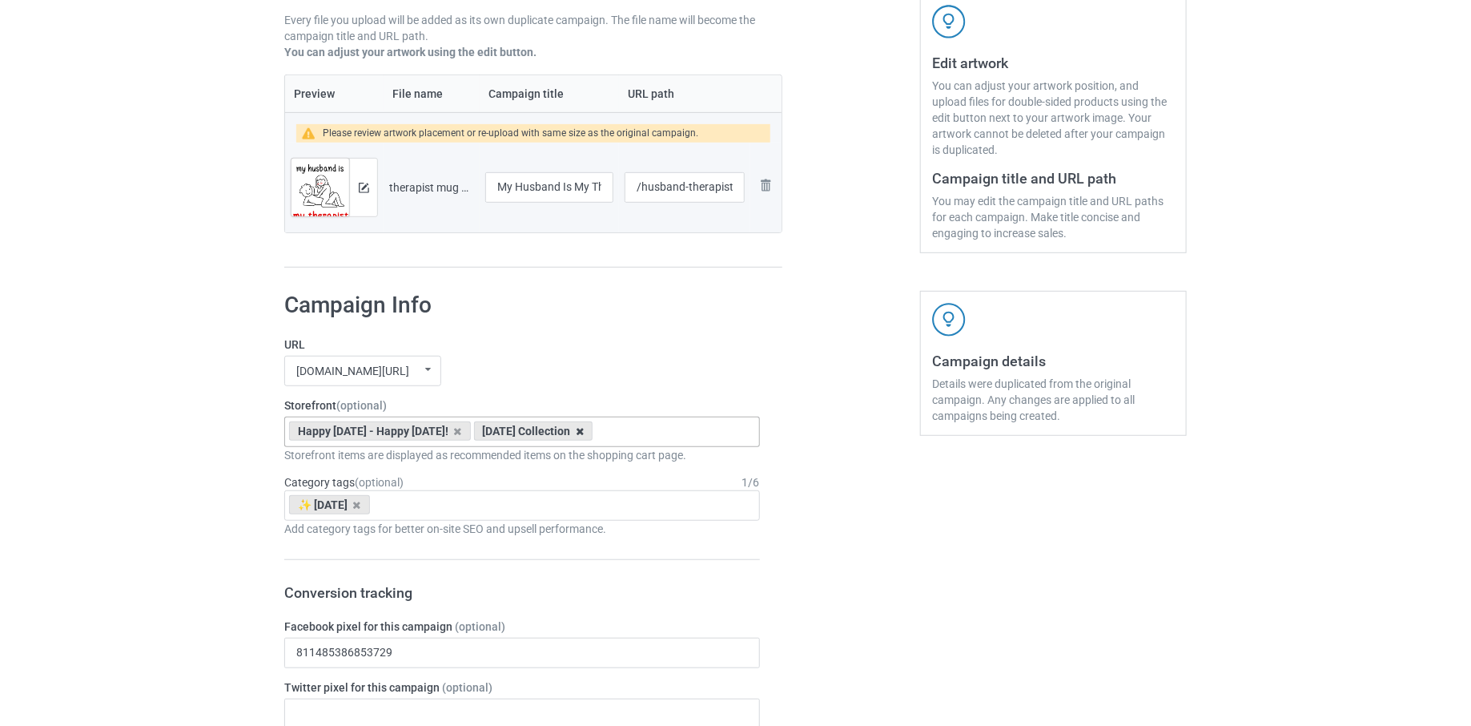
click at [584, 431] on icon at bounding box center [580, 431] width 8 height 10
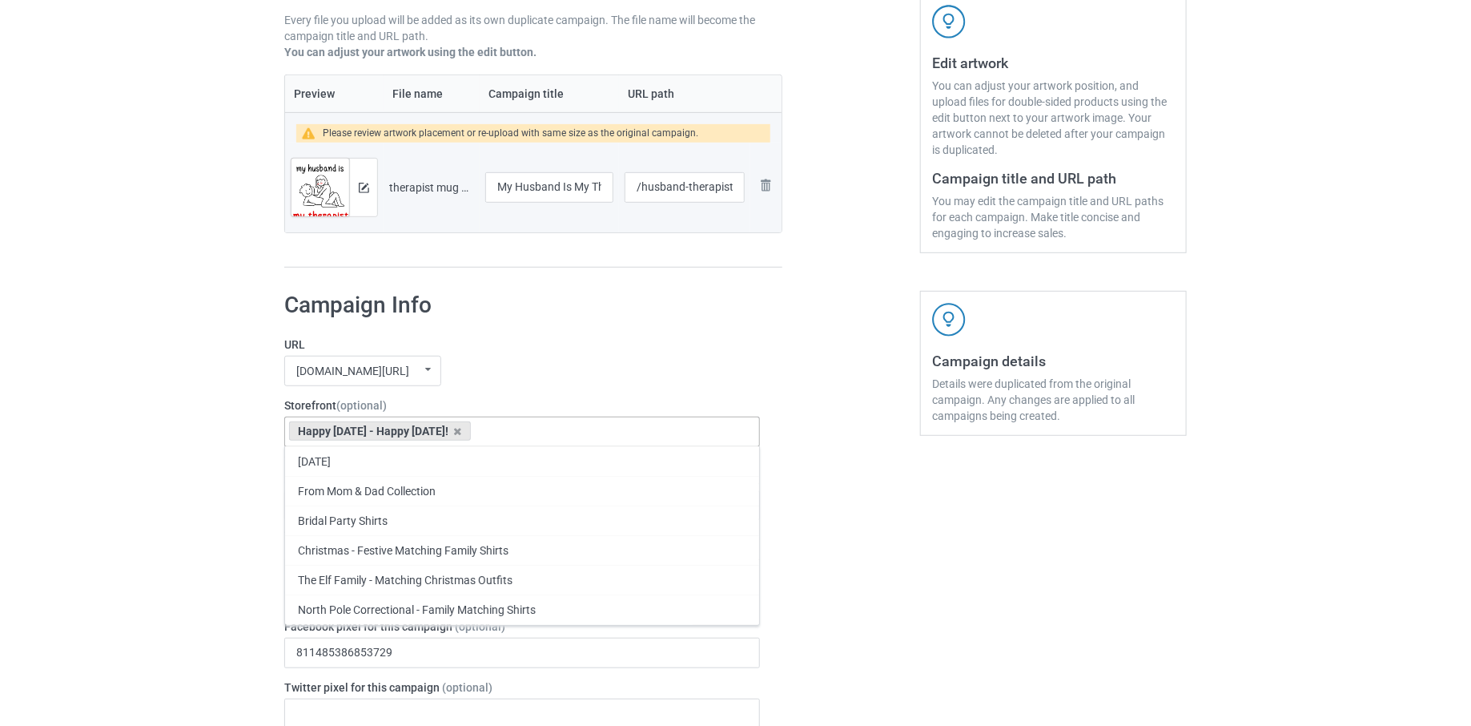
click at [590, 291] on h1 "Campaign Info" at bounding box center [522, 305] width 476 height 29
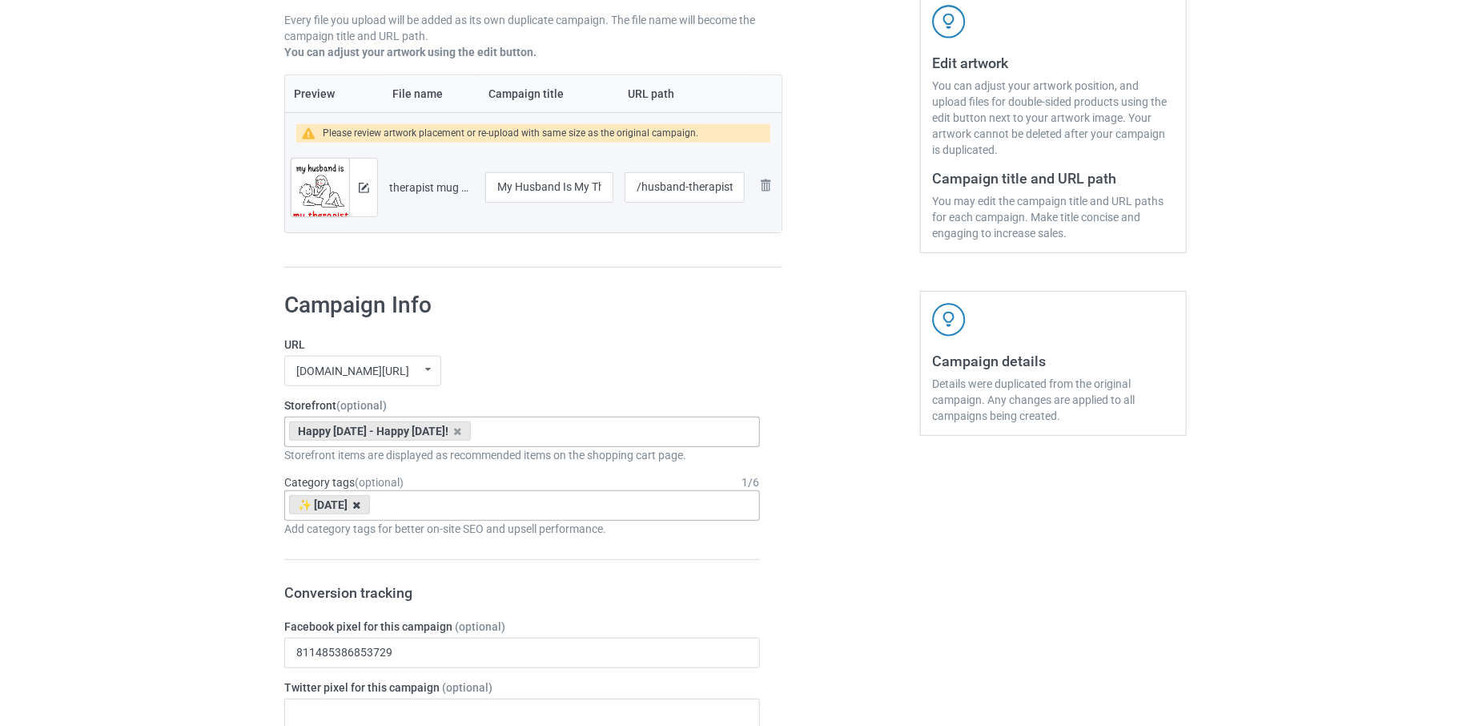
click at [361, 500] on icon at bounding box center [357, 505] width 8 height 10
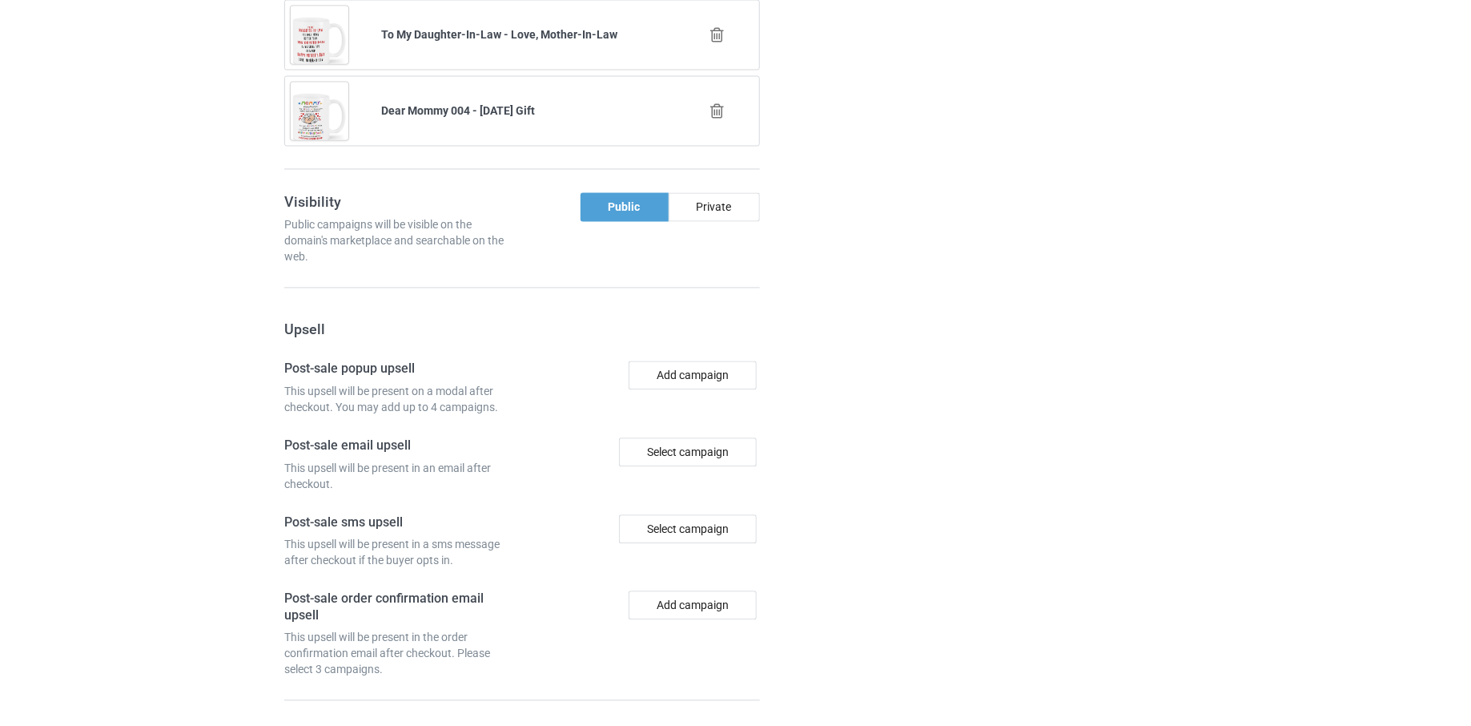
scroll to position [1567, 0]
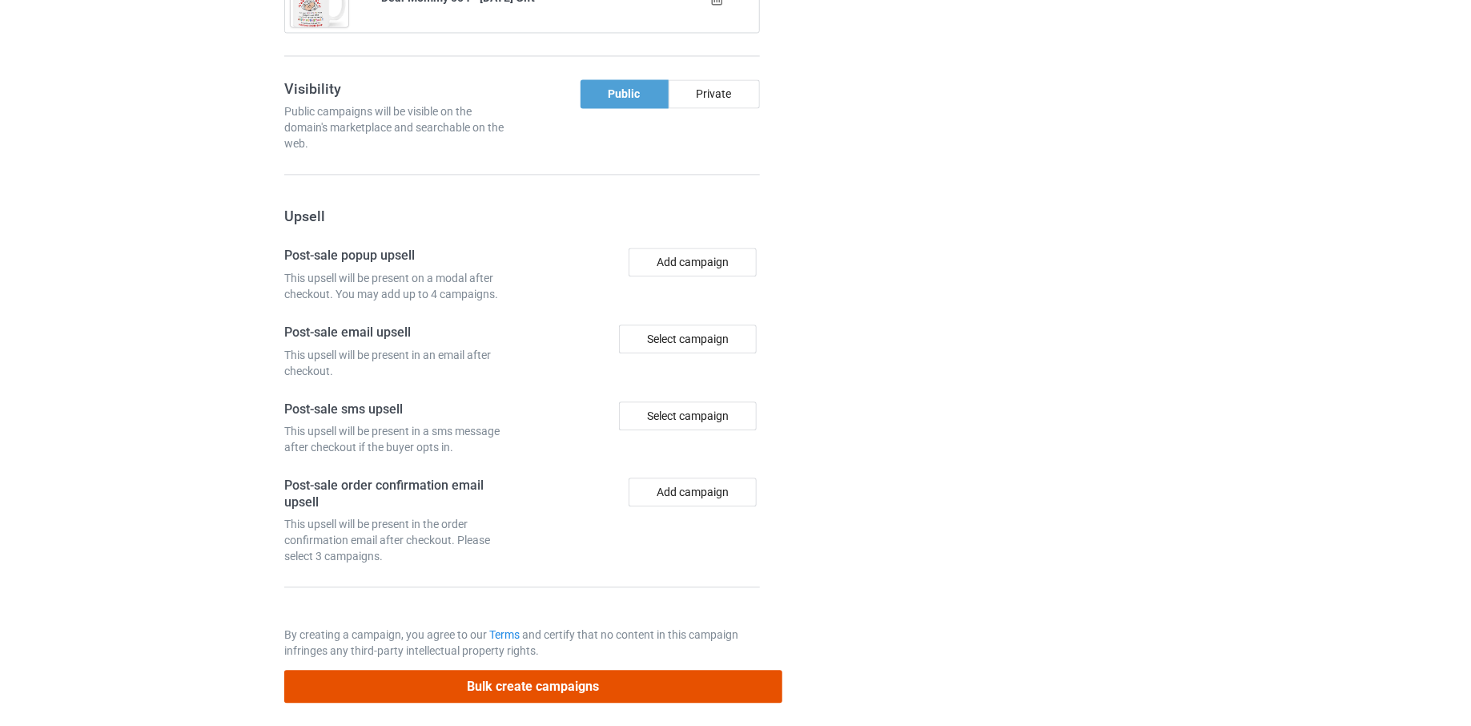
click at [506, 690] on button "Bulk create campaigns" at bounding box center [533, 686] width 498 height 33
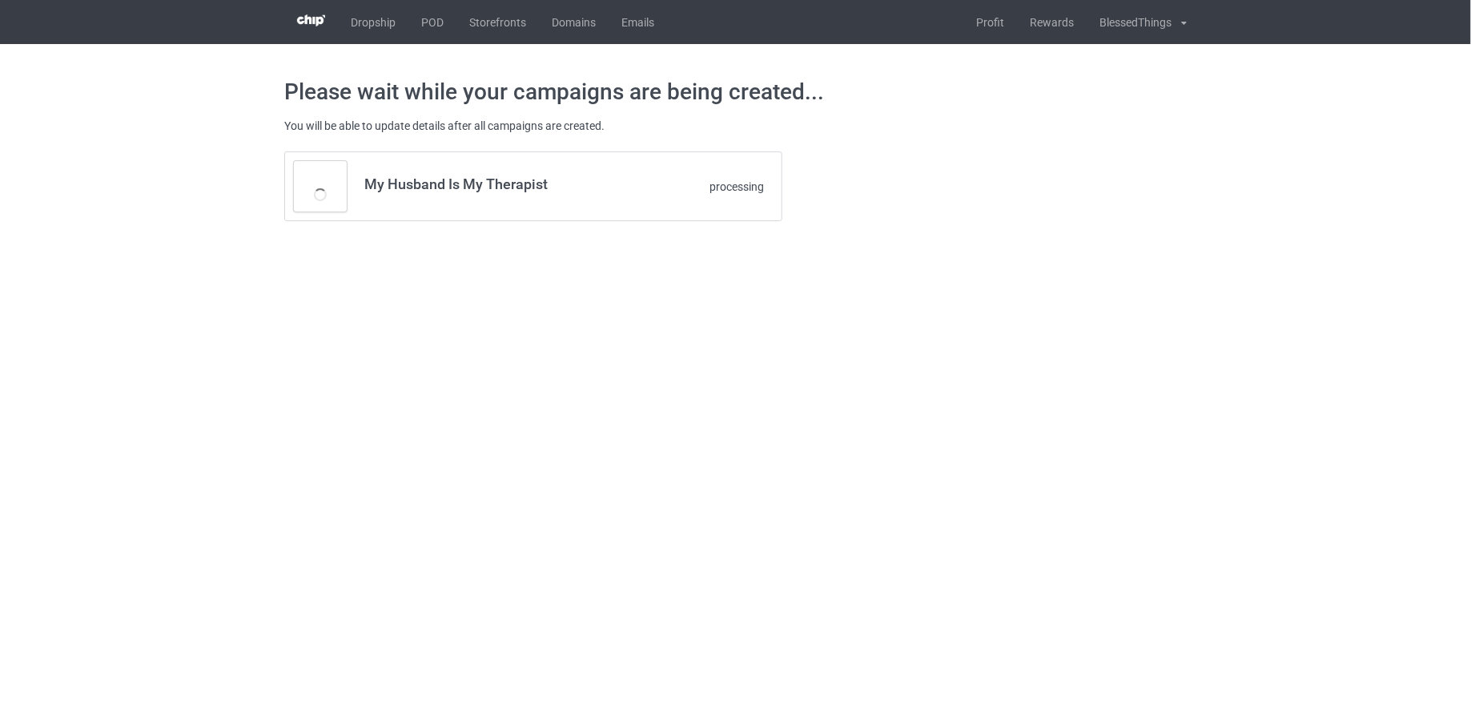
scroll to position [0, 0]
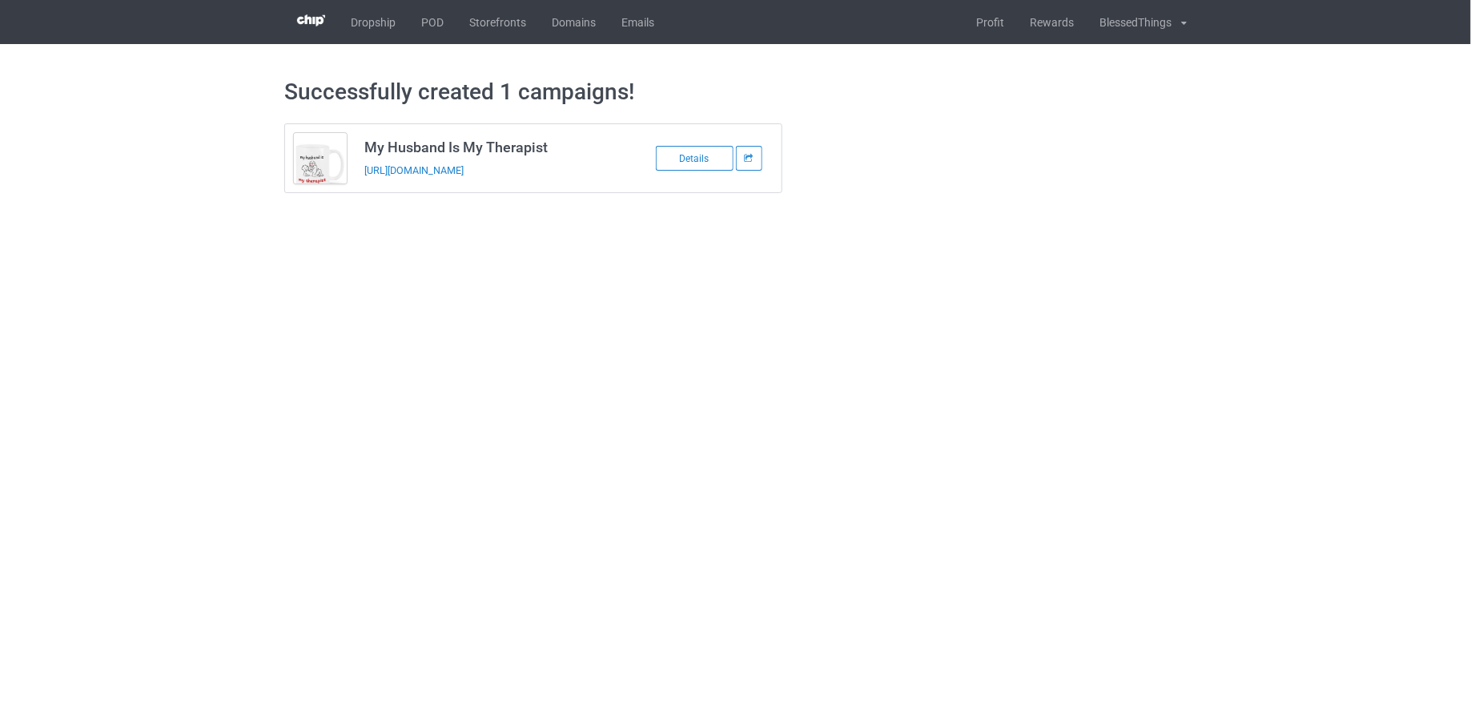
click at [727, 195] on div "My Husband Is My Therapist [URL][DOMAIN_NAME] Details" at bounding box center [533, 158] width 521 height 92
click at [428, 35] on link "POD" at bounding box center [432, 22] width 48 height 44
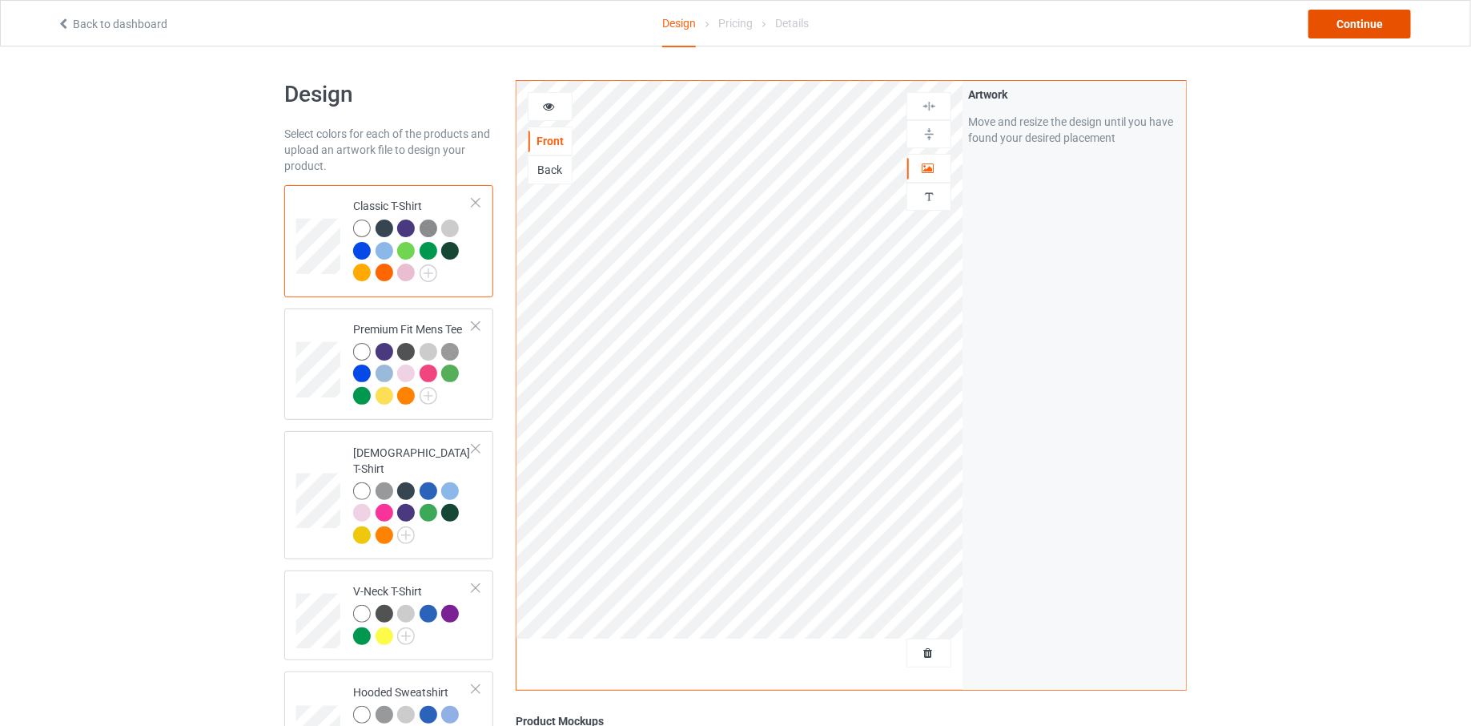
click at [1345, 12] on div "Continue" at bounding box center [1360, 24] width 103 height 29
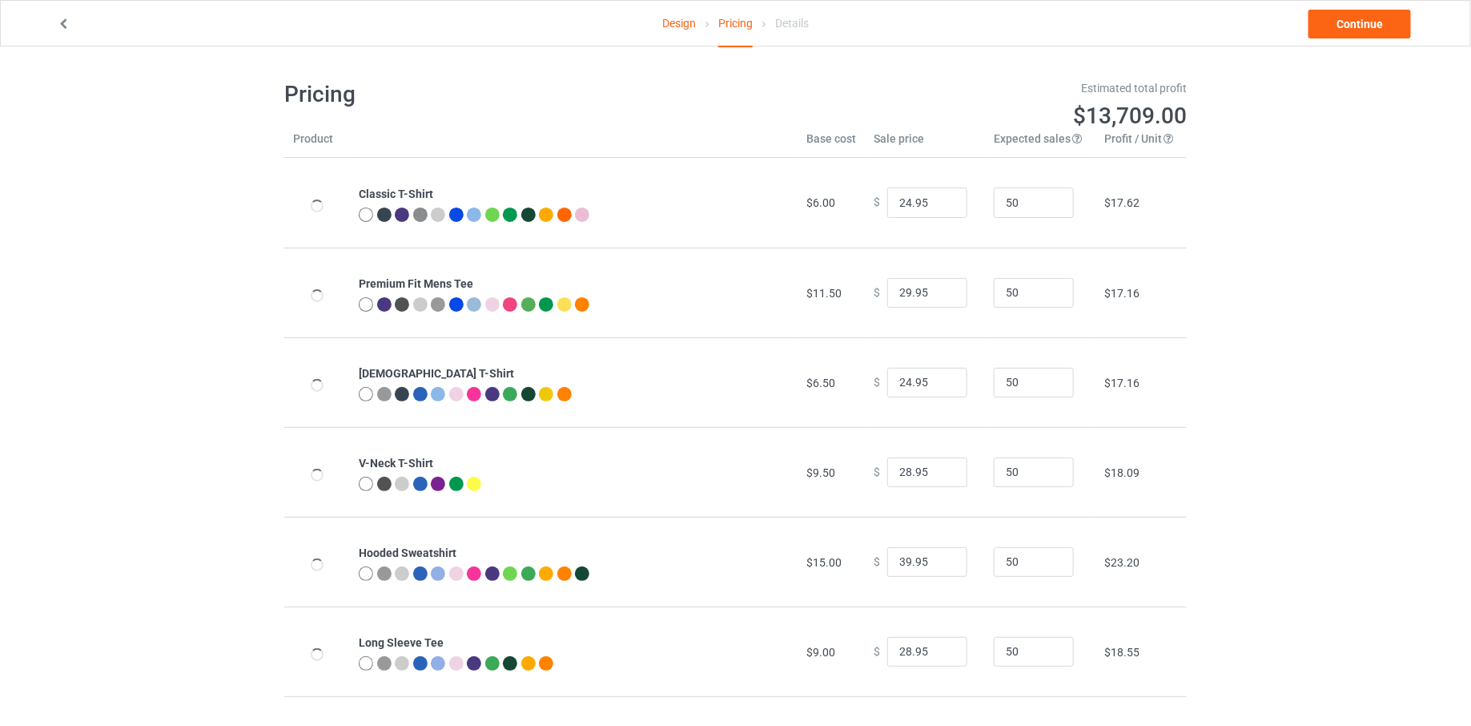
type input "20.00"
type input "24.00"
click at [1345, 12] on link "Continue" at bounding box center [1360, 24] width 103 height 29
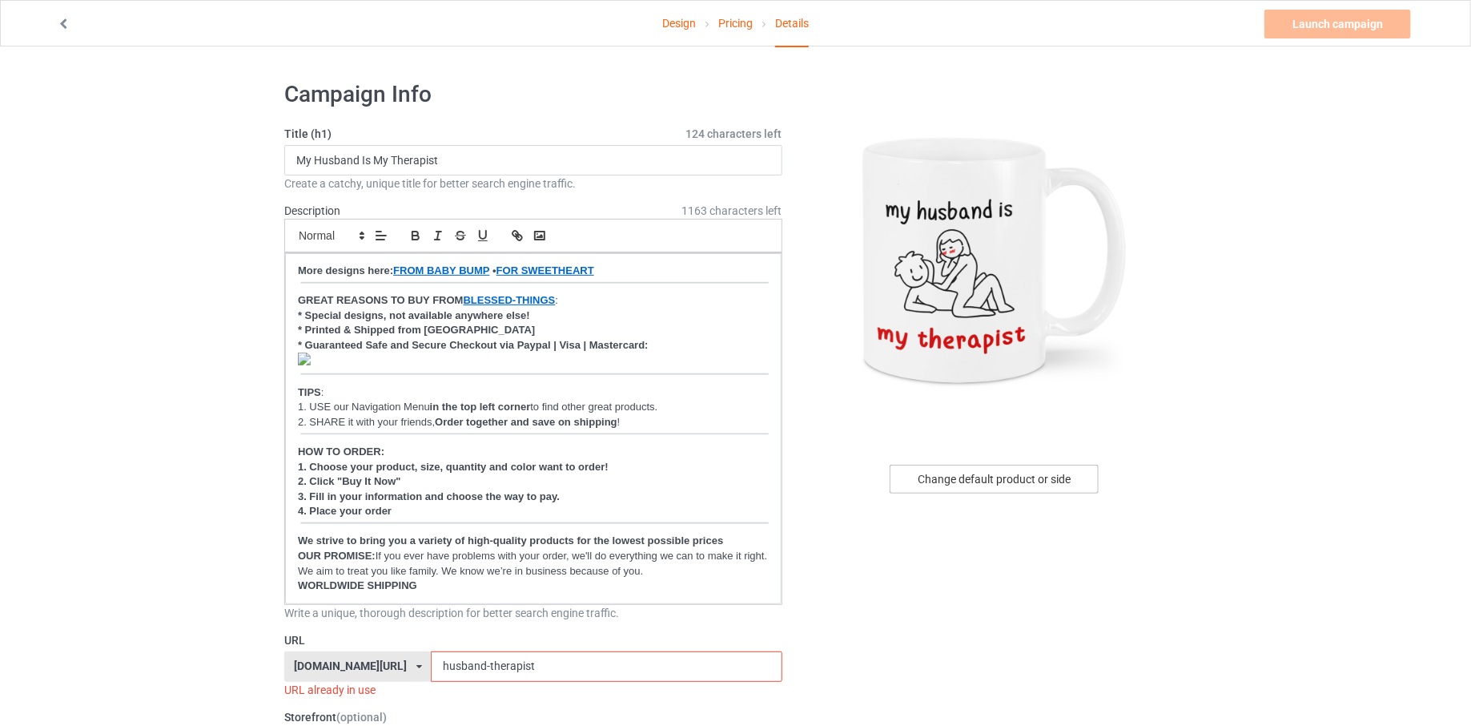
click at [993, 469] on div "Change default product or side" at bounding box center [994, 478] width 209 height 29
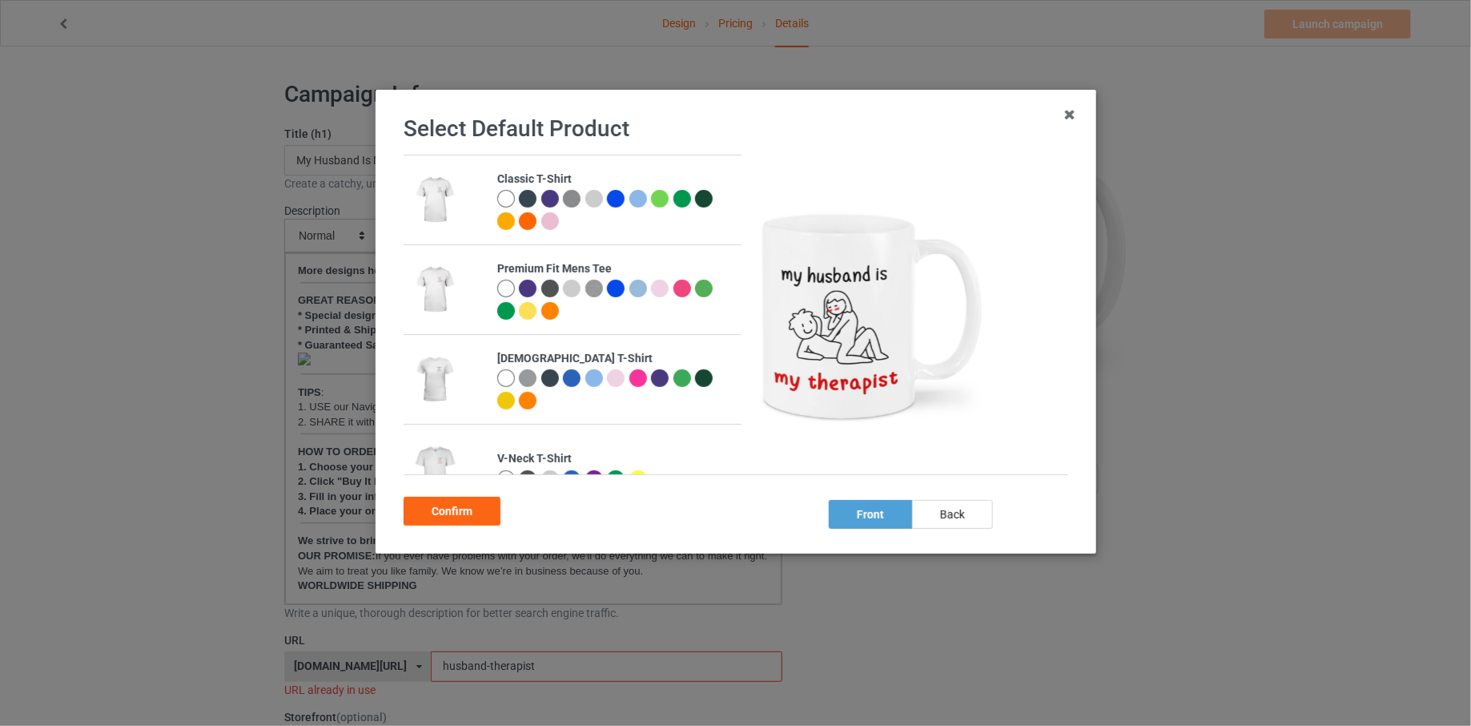
click at [504, 195] on div at bounding box center [506, 199] width 18 height 18
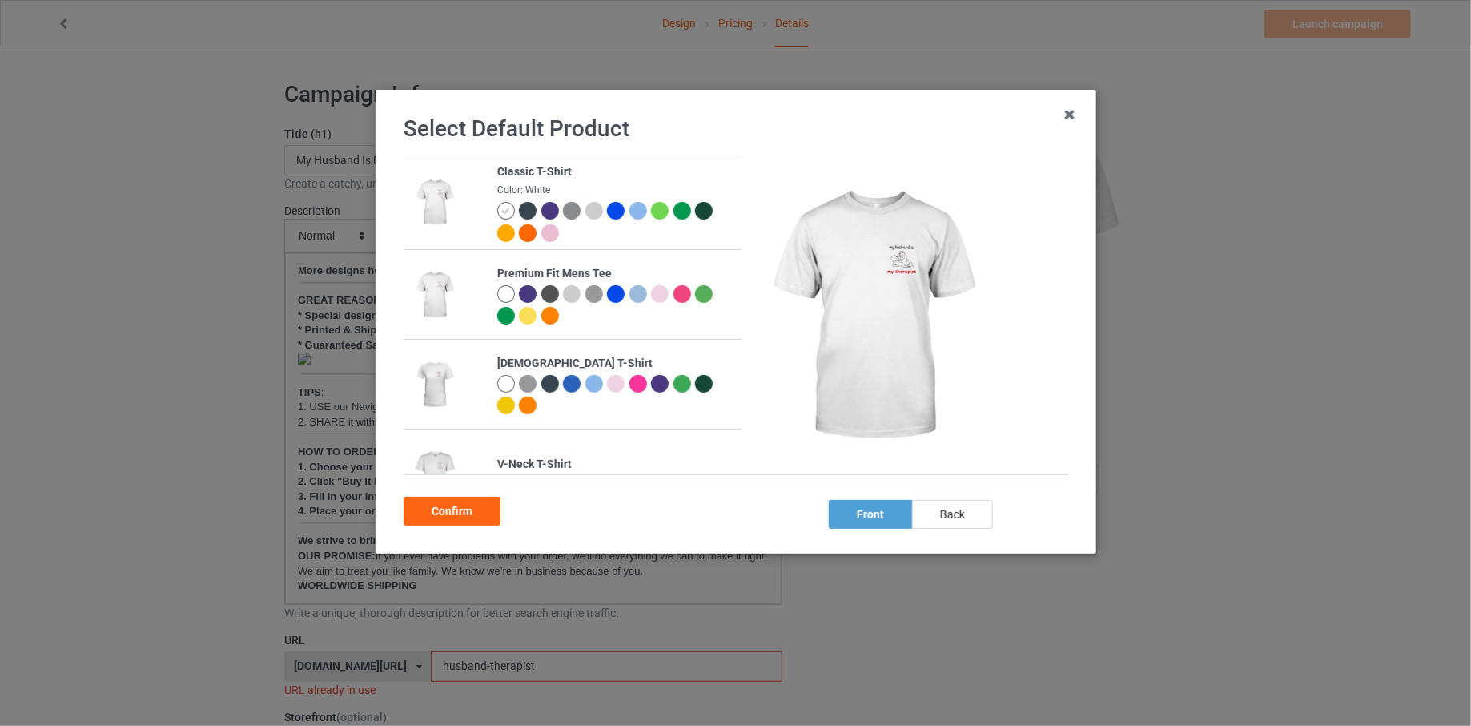
click at [568, 212] on img at bounding box center [572, 211] width 18 height 18
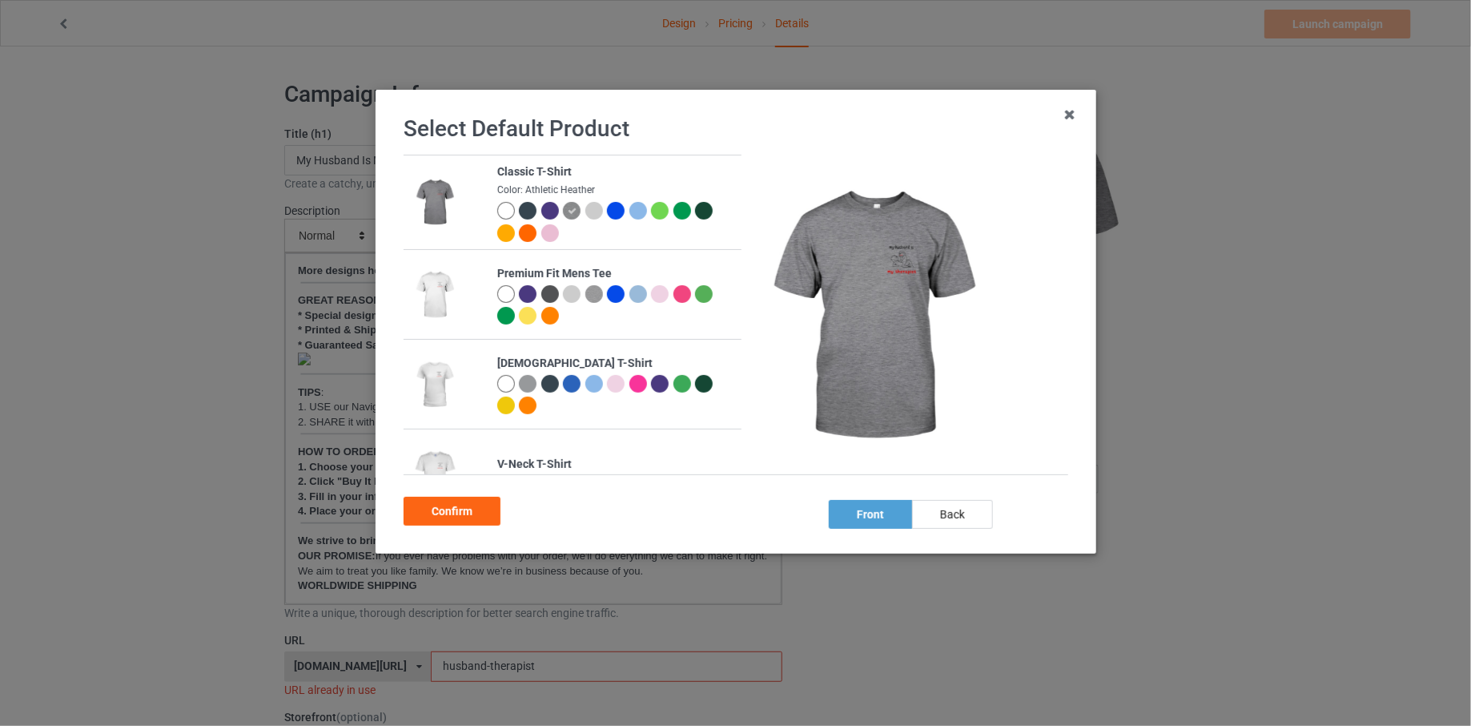
click at [593, 210] on div at bounding box center [594, 211] width 18 height 18
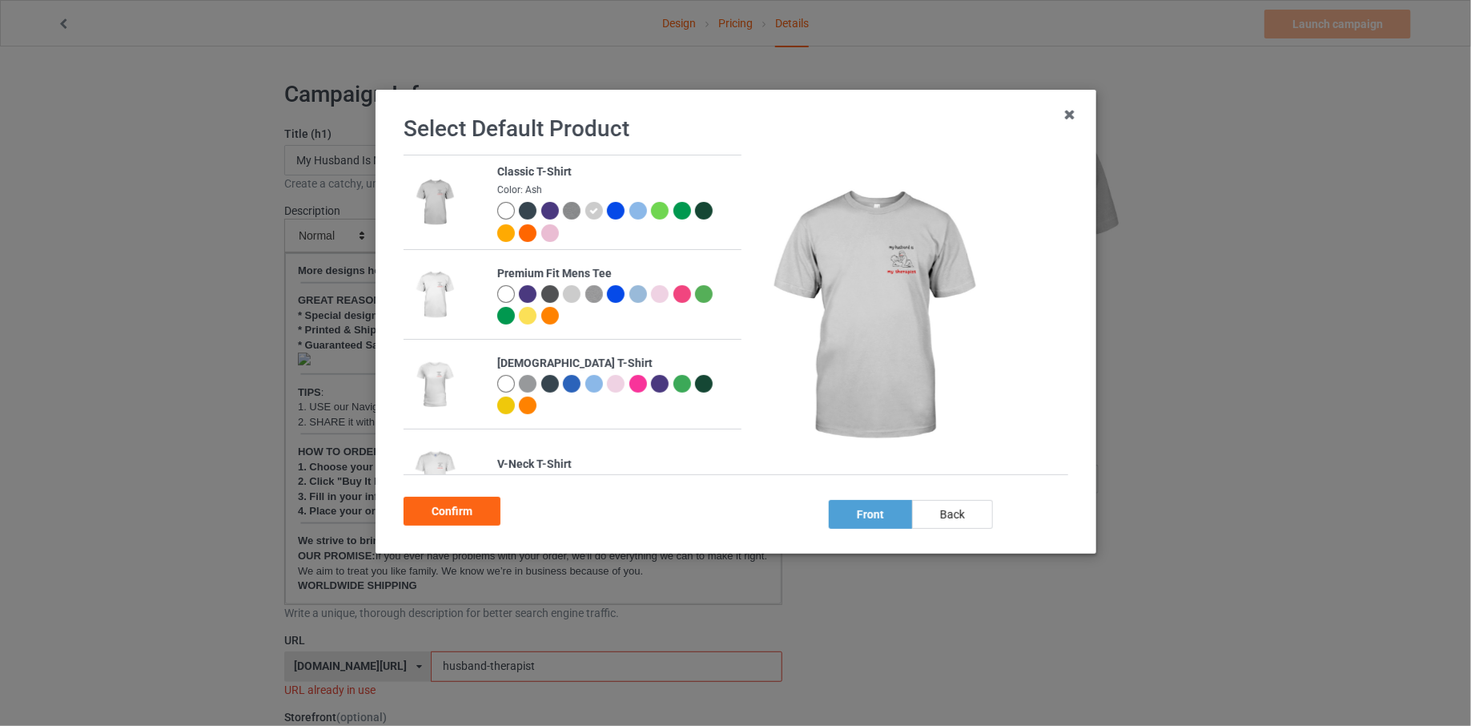
click at [509, 212] on div at bounding box center [506, 211] width 18 height 18
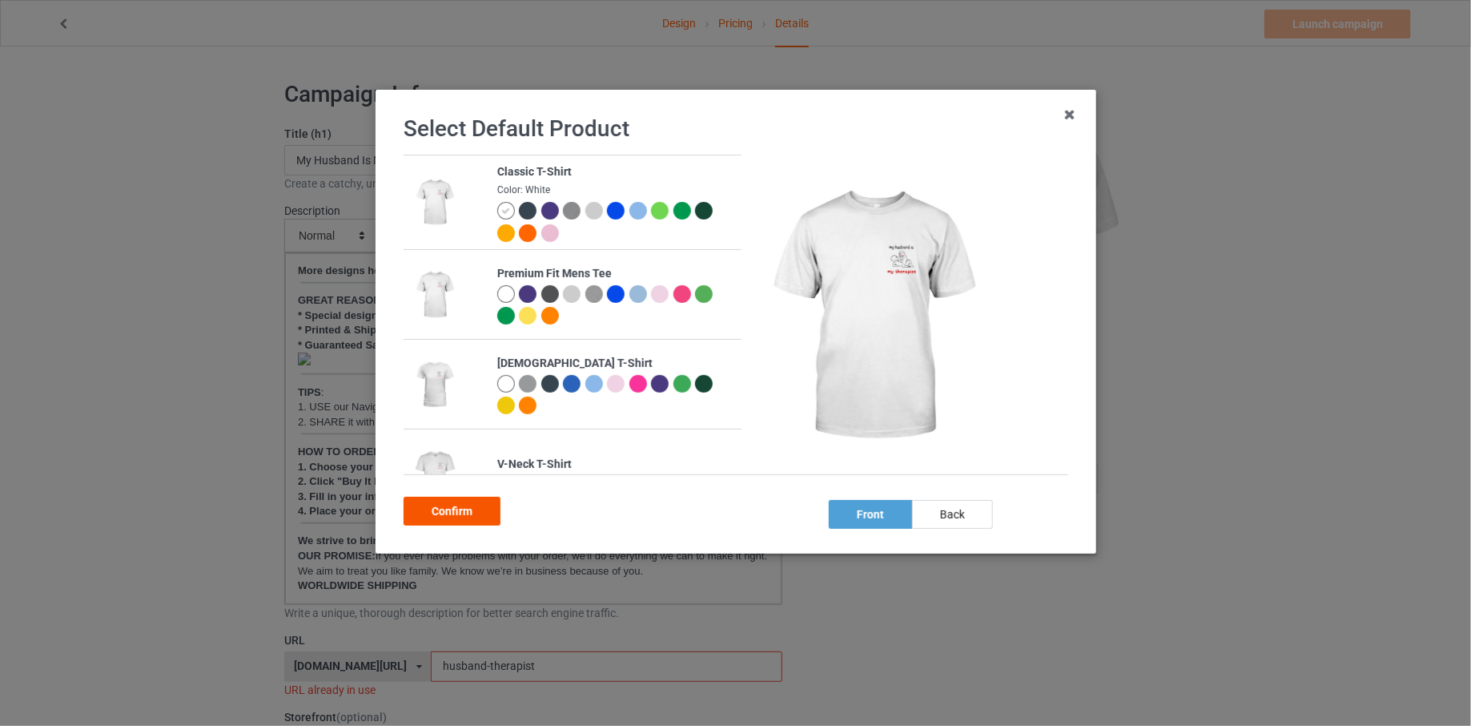
click at [483, 505] on div "Confirm" at bounding box center [452, 511] width 97 height 29
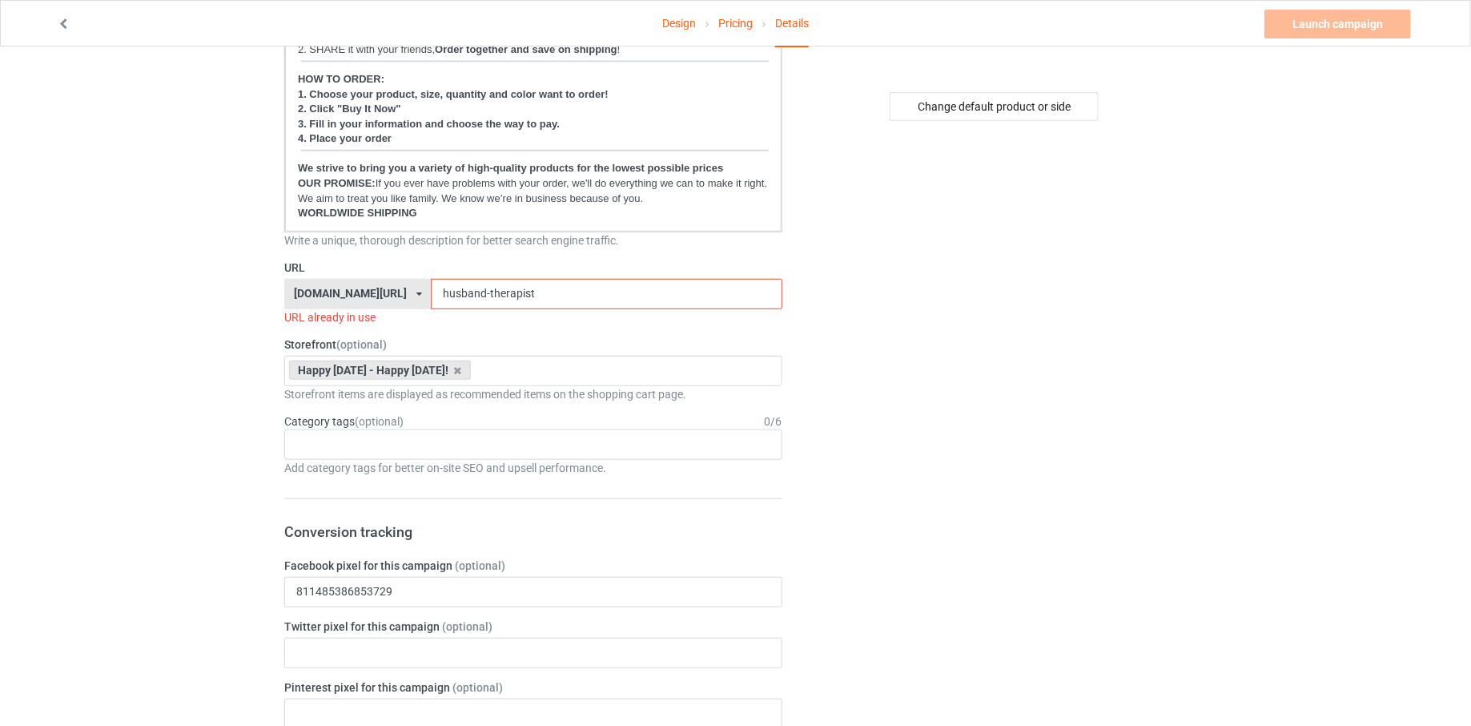
scroll to position [411, 0]
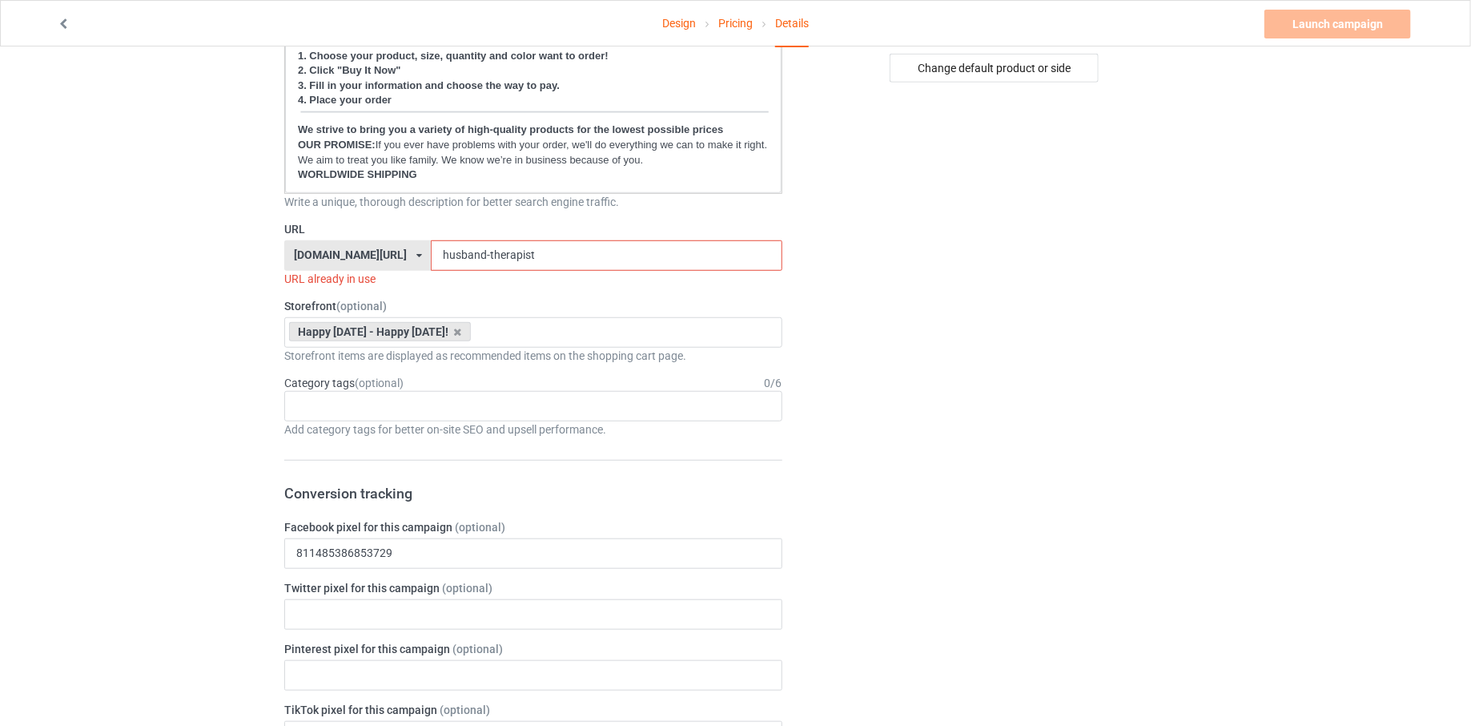
click at [629, 271] on div "URL already in use" at bounding box center [533, 279] width 498 height 16
click at [629, 243] on input "husband-therapist" at bounding box center [606, 255] width 351 height 30
click at [627, 253] on input "husband-therapist" at bounding box center [606, 255] width 351 height 30
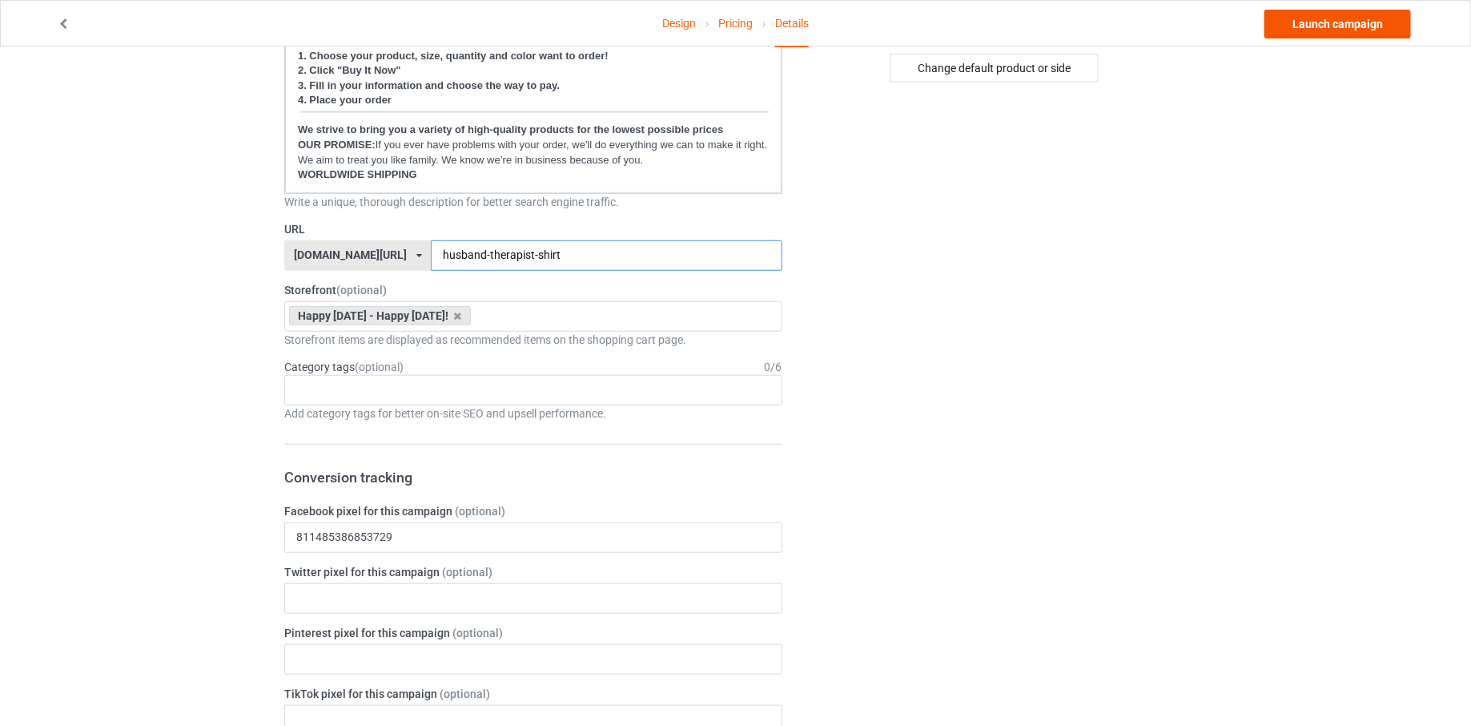
type input "husband-therapist-shirt"
click at [1356, 32] on link "Launch campaign" at bounding box center [1338, 24] width 147 height 29
